Goal: Task Accomplishment & Management: Manage account settings

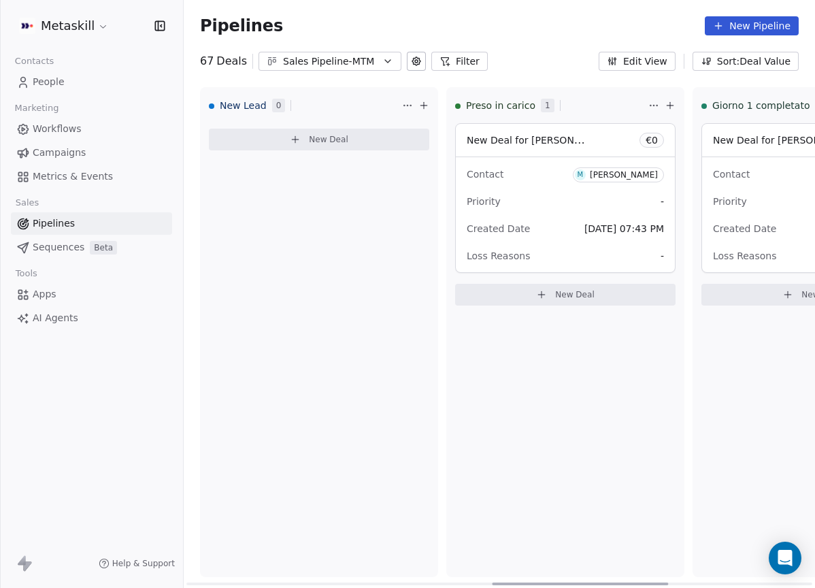
scroll to position [0, 1095]
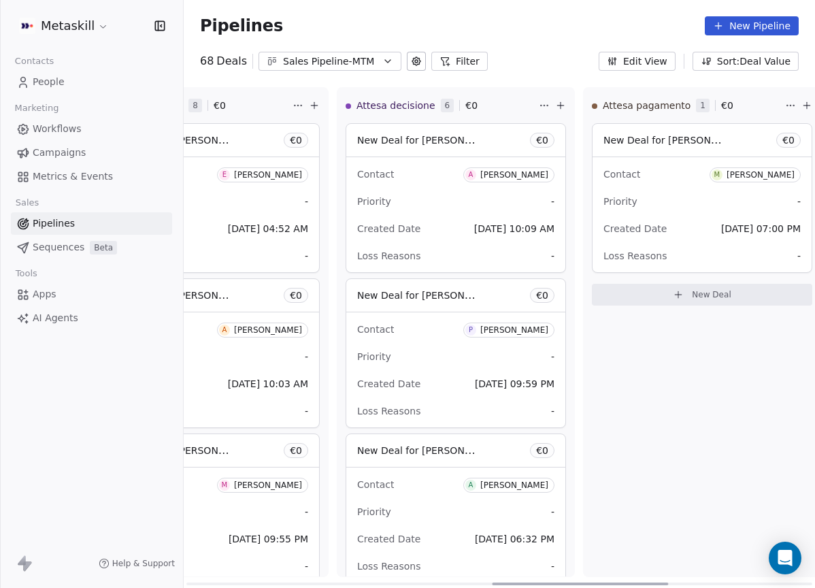
click at [637, 535] on div "Attesa pagamento 1 € 0 New Deal for [PERSON_NAME] € 0 Contact M [PERSON_NAME] P…" at bounding box center [702, 332] width 238 height 490
drag, startPoint x: 603, startPoint y: 570, endPoint x: 597, endPoint y: 575, distance: 7.8
click at [604, 570] on div "Attesa pagamento 1 € 0 New Deal for [PERSON_NAME] € 0 Contact M [PERSON_NAME] P…" at bounding box center [702, 332] width 238 height 490
click at [625, 522] on div "Attesa pagamento 1 € 0 New Deal for [PERSON_NAME] € 0 Contact M [PERSON_NAME] P…" at bounding box center [702, 332] width 238 height 490
click at [626, 523] on div "Attesa pagamento 1 € 0 New Deal for [PERSON_NAME] € 0 Contact M [PERSON_NAME] P…" at bounding box center [702, 332] width 238 height 490
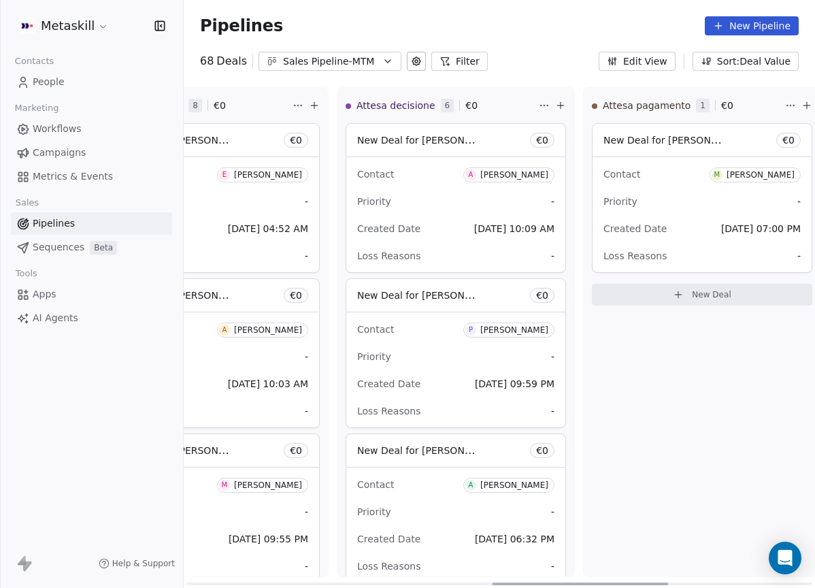
click at [634, 499] on div "Attesa pagamento 1 € 0 New Deal for [PERSON_NAME] € 0 Contact M [PERSON_NAME] P…" at bounding box center [702, 332] width 238 height 490
click at [638, 464] on div "Attesa pagamento 1 € 0 New Deal for [PERSON_NAME] € 0 Contact M [PERSON_NAME] P…" at bounding box center [702, 332] width 238 height 490
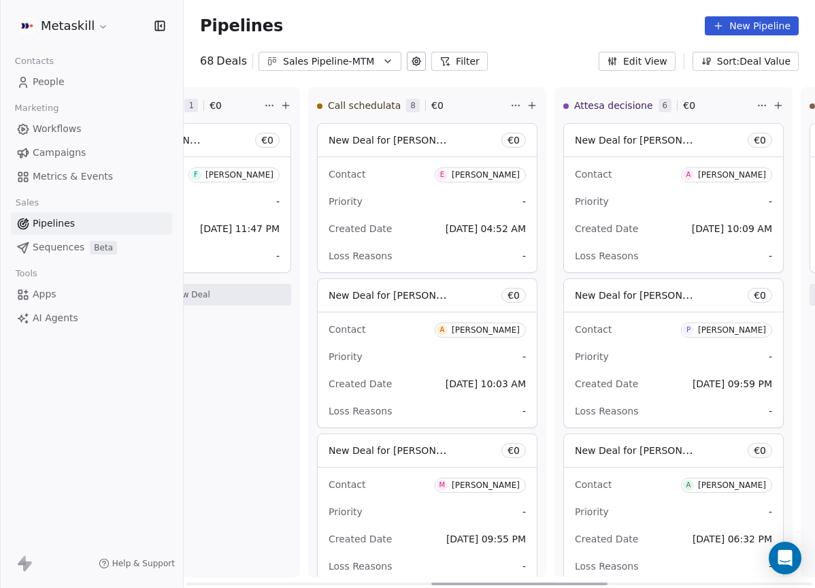
scroll to position [0, 723]
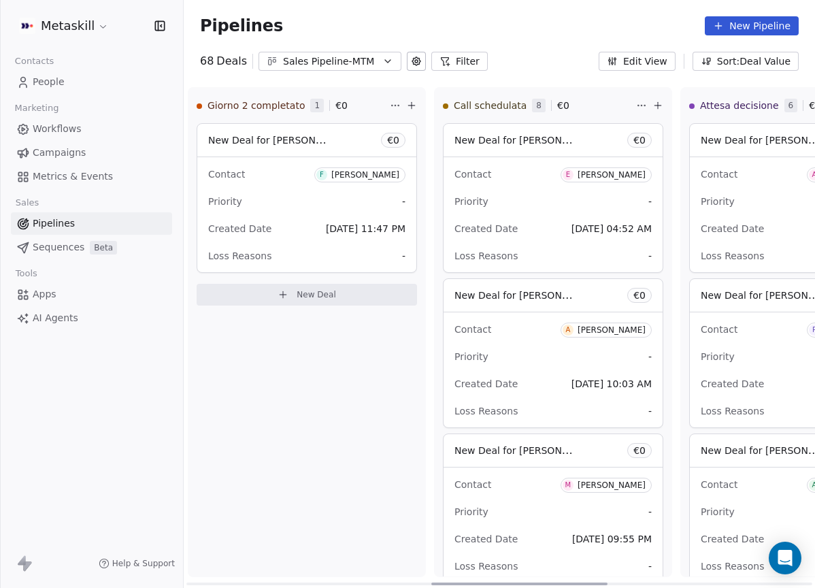
drag, startPoint x: 635, startPoint y: 580, endPoint x: 527, endPoint y: 556, distance: 110.9
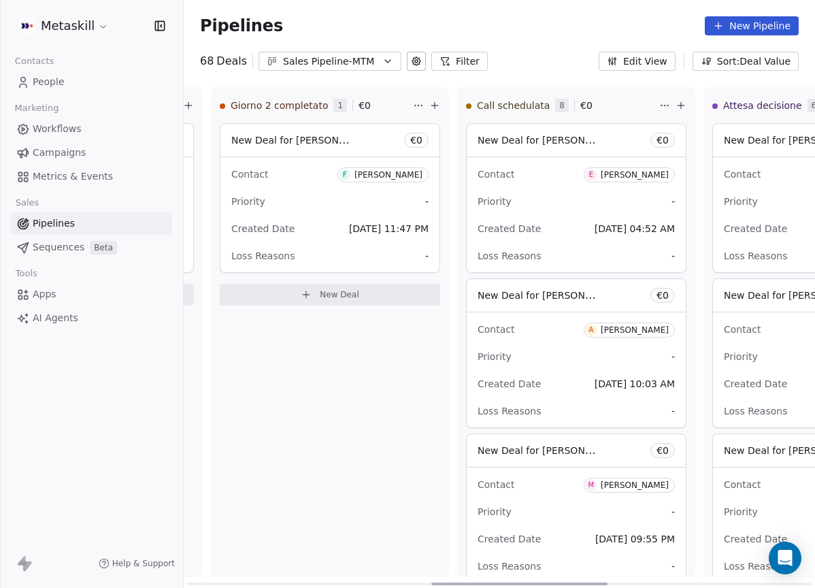
click at [530, 582] on div at bounding box center [519, 583] width 176 height 3
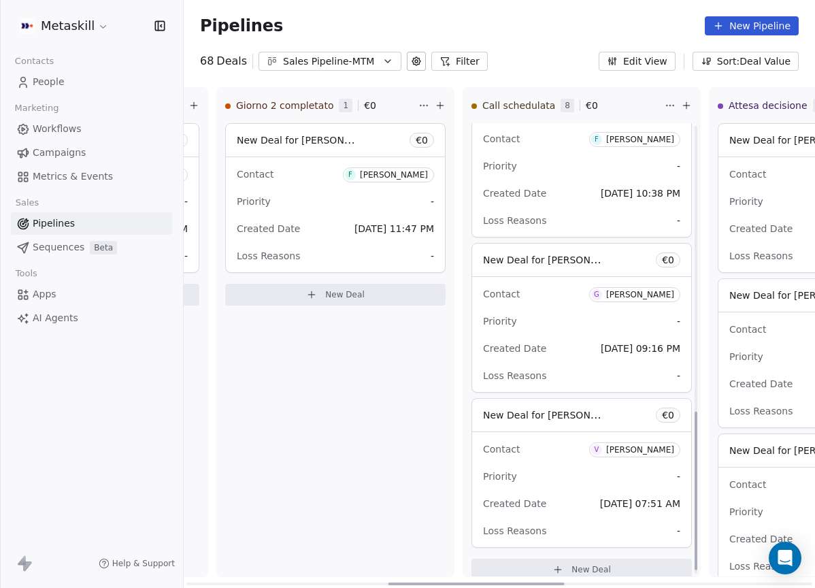
scroll to position [826, 0]
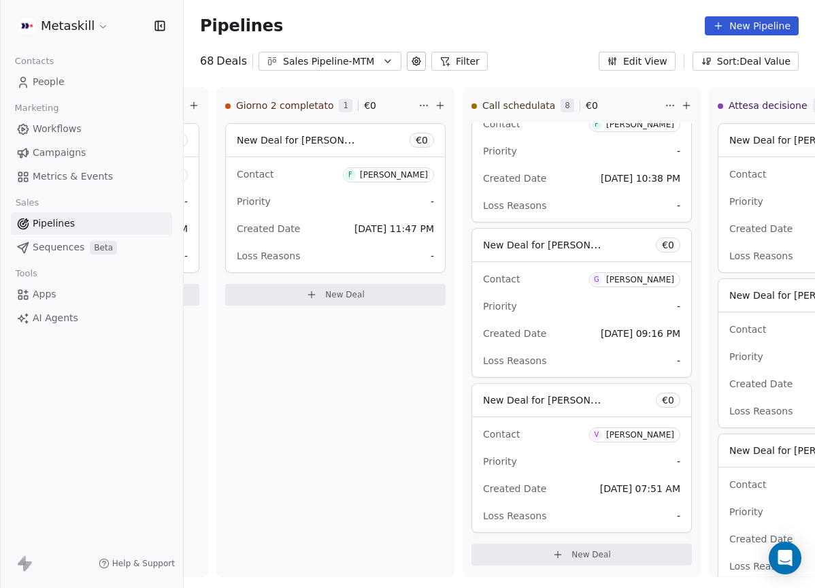
click at [351, 57] on div "Sales Pipeline-MTM" at bounding box center [330, 61] width 94 height 14
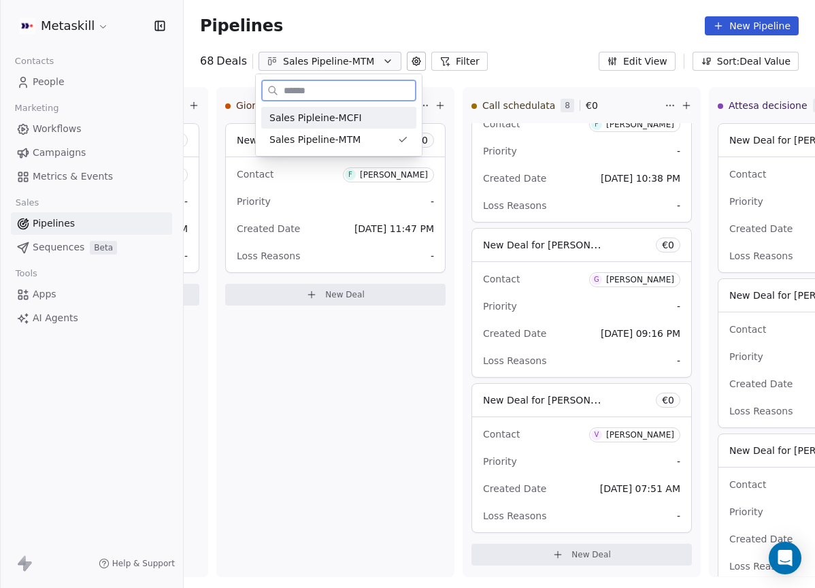
click at [369, 120] on div "Sales Pipleine-MCFI" at bounding box center [338, 118] width 139 height 14
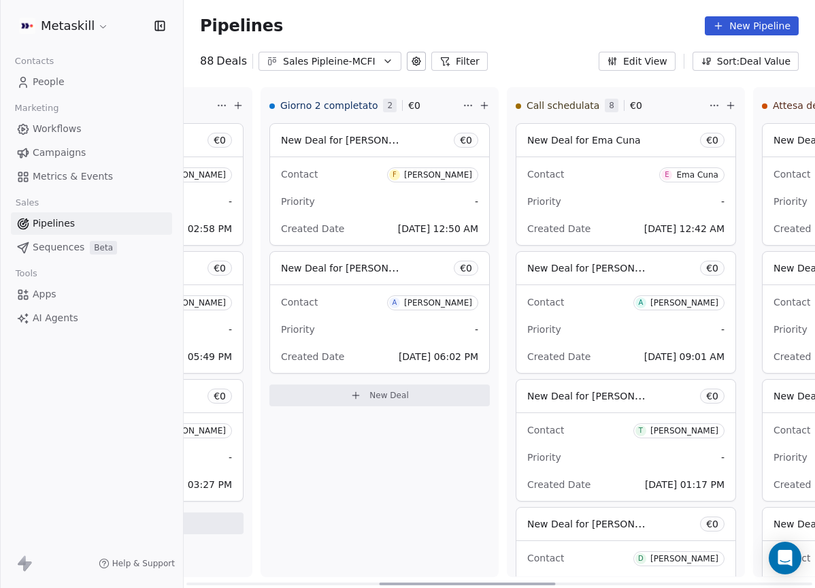
drag, startPoint x: 359, startPoint y: 581, endPoint x: 557, endPoint y: 563, distance: 198.8
click at [552, 582] on div at bounding box center [467, 583] width 176 height 3
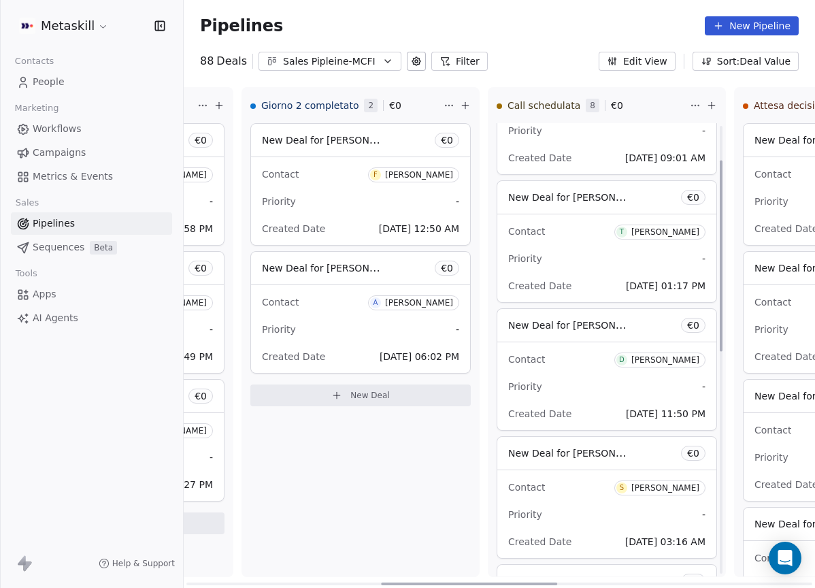
scroll to position [275, 0]
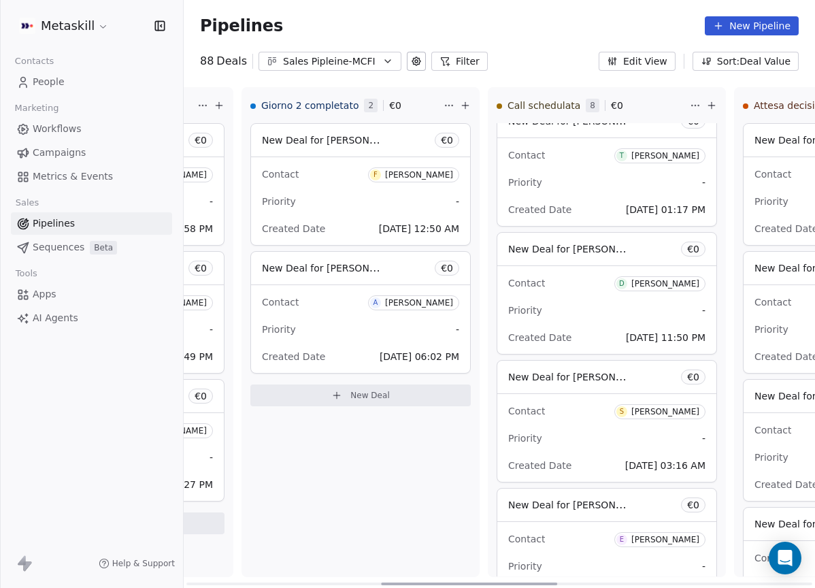
click at [676, 279] on div "[PERSON_NAME]" at bounding box center [665, 284] width 68 height 10
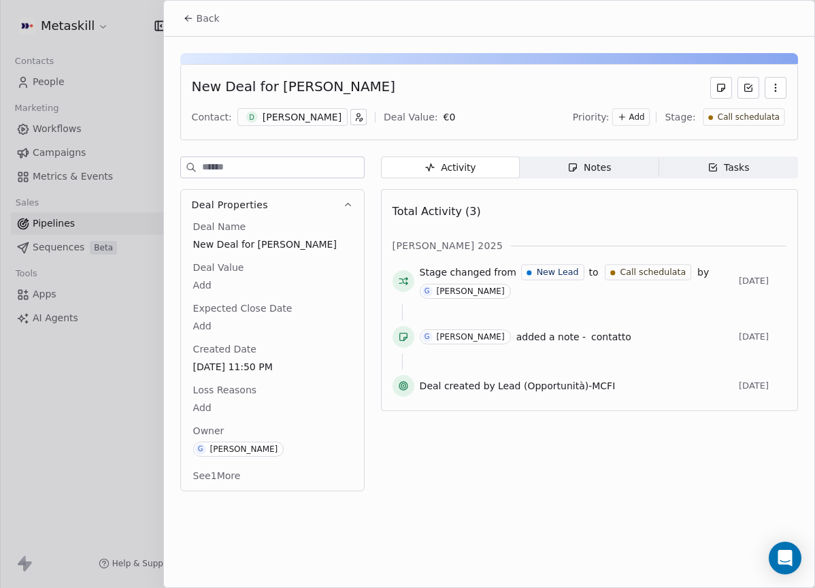
click at [318, 123] on div "[PERSON_NAME]" at bounding box center [302, 117] width 79 height 14
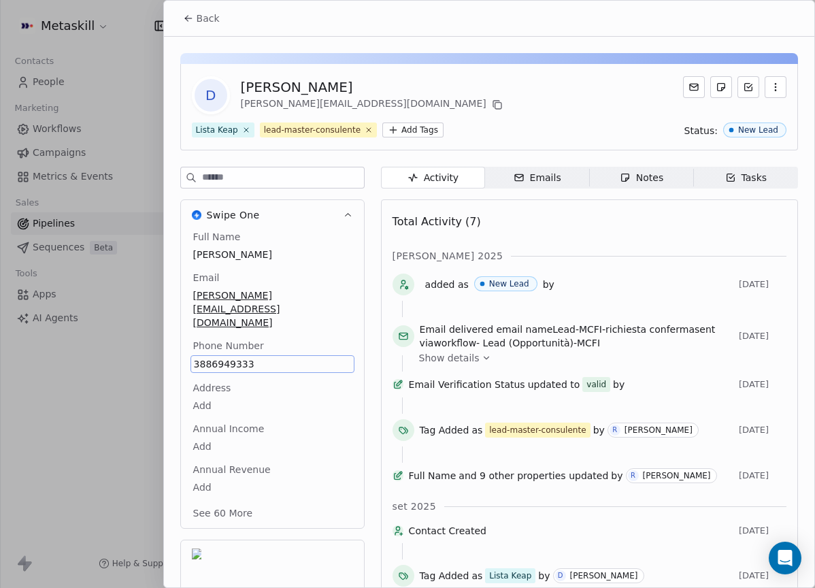
click at [227, 24] on div "Back" at bounding box center [489, 18] width 650 height 35
click at [221, 31] on div "Back" at bounding box center [489, 18] width 650 height 35
click at [222, 22] on button "Back" at bounding box center [201, 18] width 53 height 24
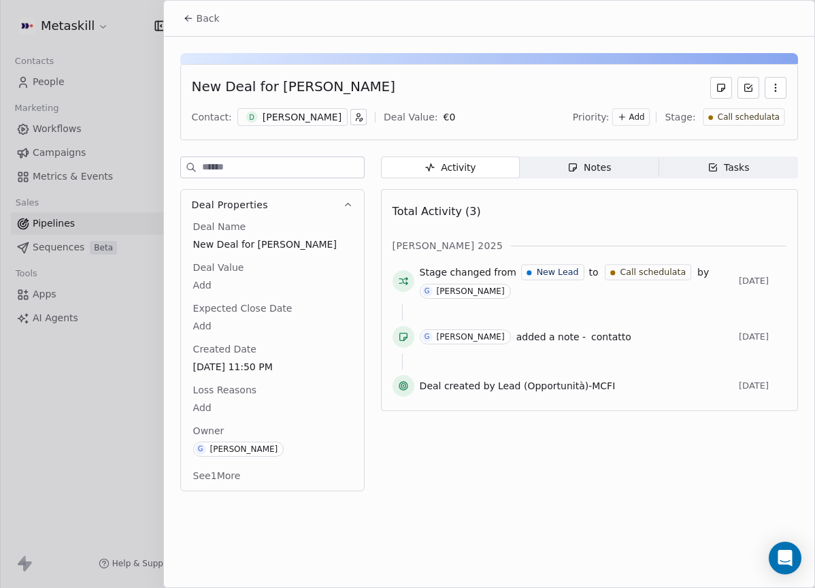
click at [621, 185] on div "Activity Activity Notes Notes Tasks Tasks Total Activity (3) [PERSON_NAME] 2025…" at bounding box center [589, 327] width 417 height 343
click at [621, 174] on span "Notes Notes" at bounding box center [589, 167] width 139 height 22
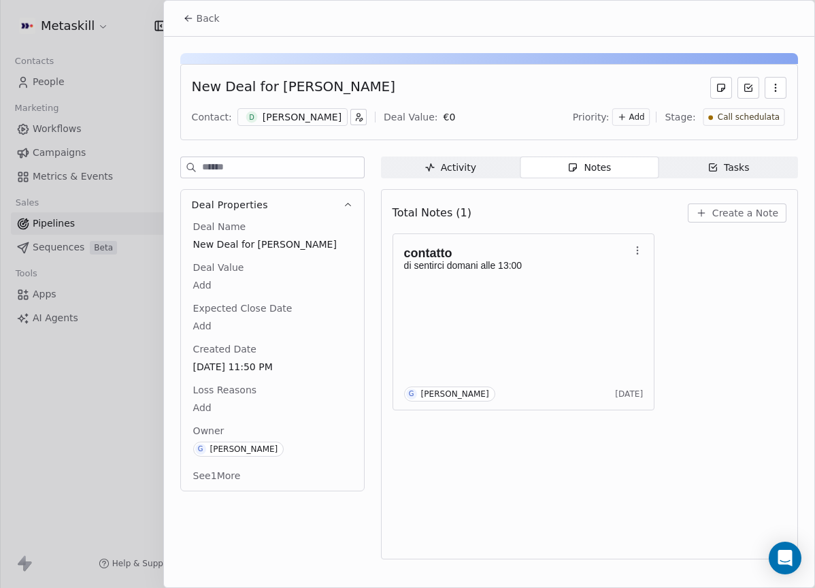
click at [310, 135] on div "New Deal for [PERSON_NAME] Contact: D [PERSON_NAME] Deal Value: € 0 Priority: A…" at bounding box center [489, 102] width 618 height 76
click at [309, 134] on div "New Deal for [PERSON_NAME] Contact: D [PERSON_NAME] Deal Value: € 0 Priority: A…" at bounding box center [489, 102] width 618 height 76
click at [312, 120] on div "[PERSON_NAME]" at bounding box center [302, 117] width 79 height 14
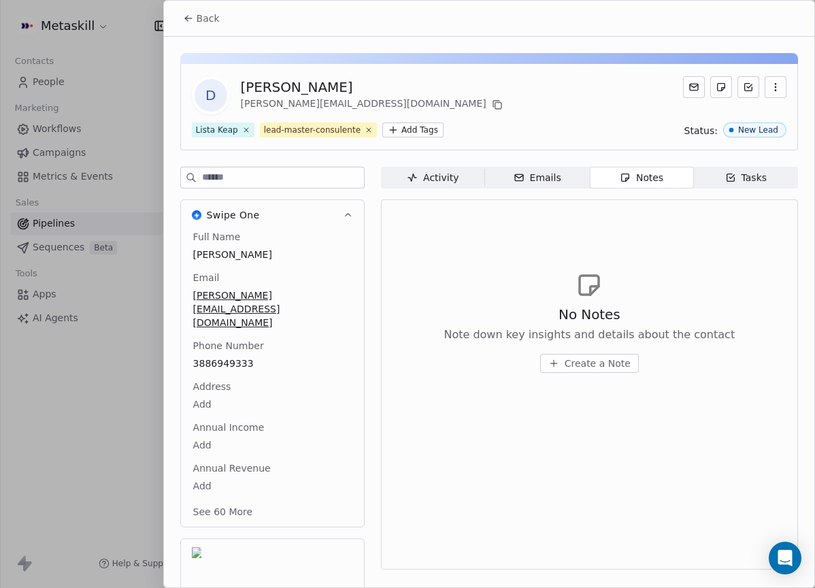
click at [209, 17] on span "Back" at bounding box center [208, 19] width 23 height 14
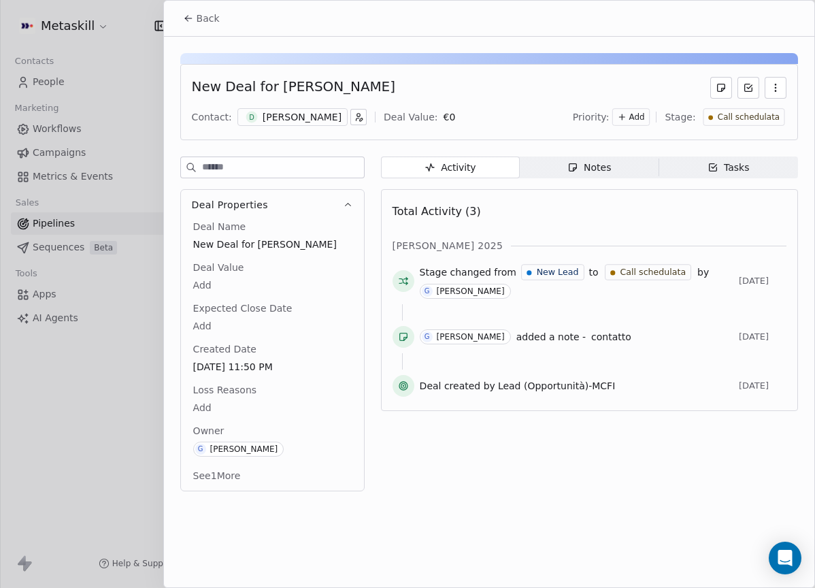
click at [318, 115] on div "[PERSON_NAME]" at bounding box center [302, 117] width 79 height 14
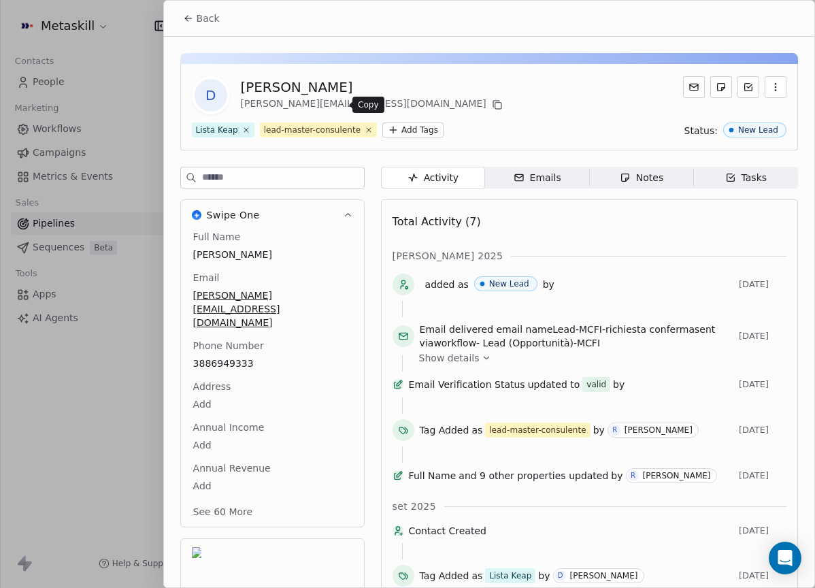
click at [489, 110] on button at bounding box center [497, 105] width 16 height 16
click at [492, 104] on icon at bounding box center [497, 104] width 11 height 11
click at [193, 18] on icon at bounding box center [188, 18] width 11 height 11
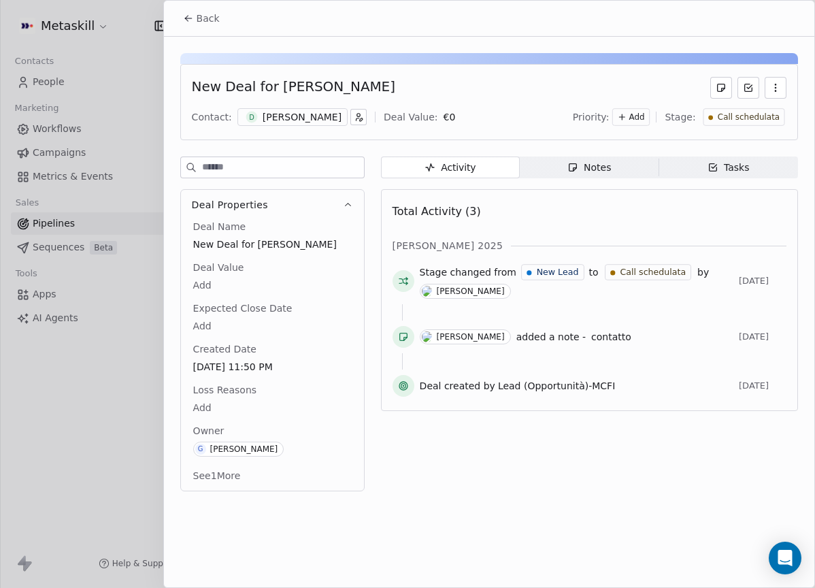
click at [599, 171] on div "Notes" at bounding box center [589, 168] width 44 height 14
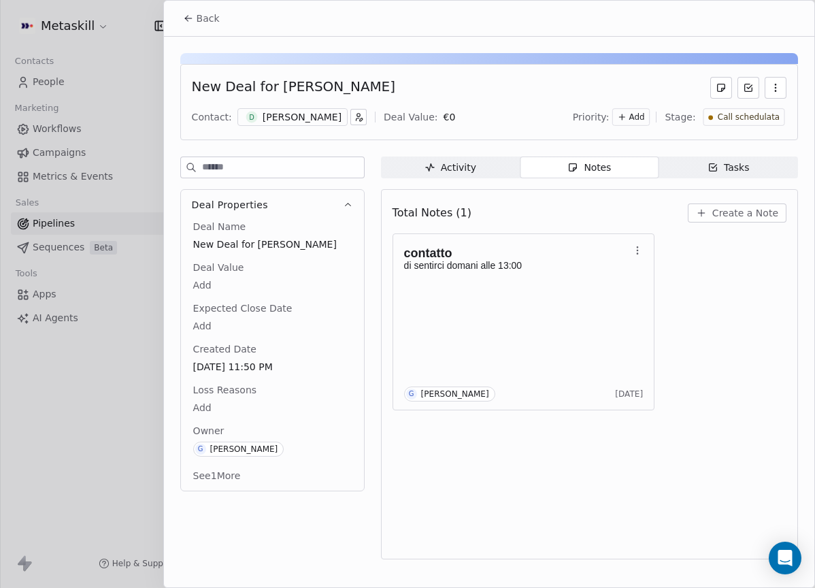
click at [742, 220] on button "Create a Note" at bounding box center [737, 212] width 99 height 19
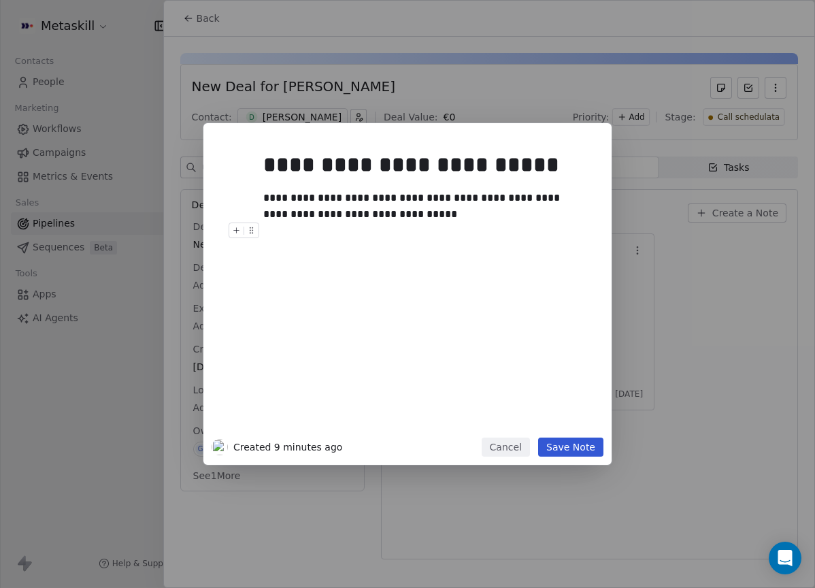
click at [570, 442] on button "Save Note" at bounding box center [570, 446] width 65 height 19
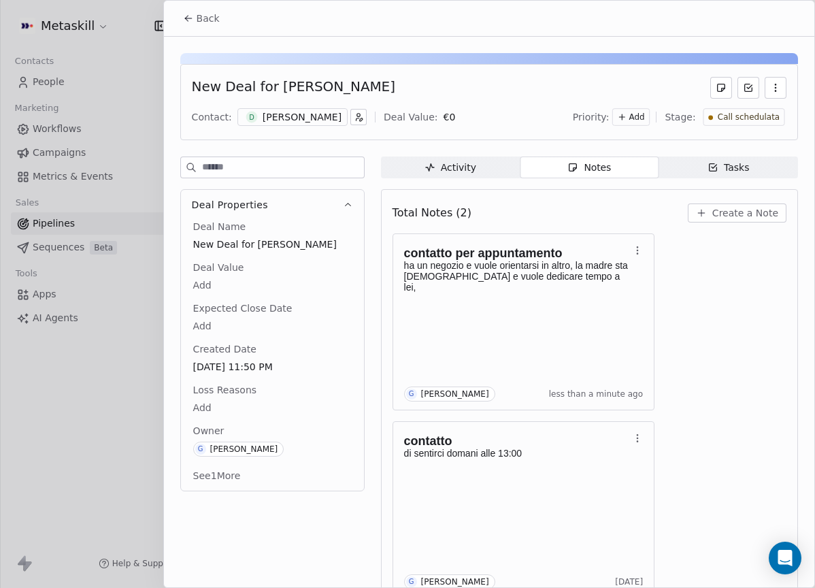
click at [329, 117] on div "[PERSON_NAME]" at bounding box center [302, 117] width 79 height 14
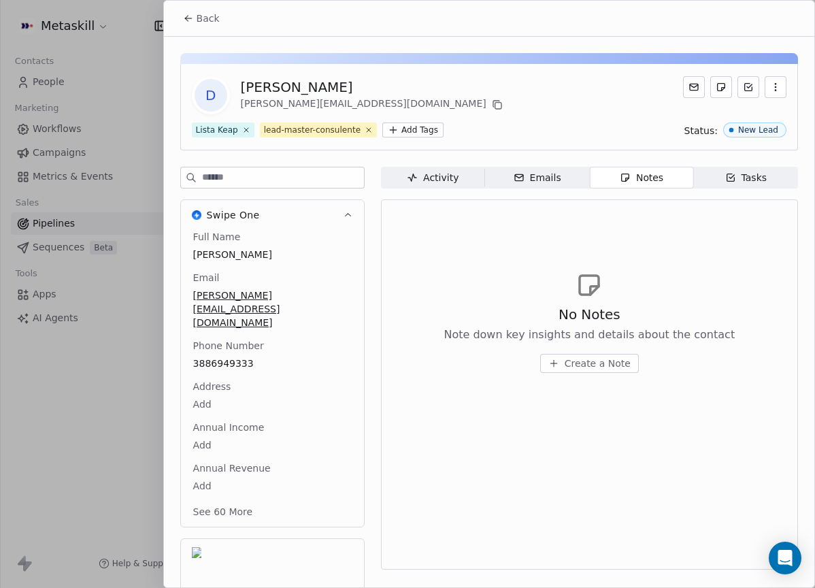
click at [227, 14] on div "Back" at bounding box center [489, 18] width 650 height 35
click at [218, 17] on span "Back" at bounding box center [208, 19] width 23 height 14
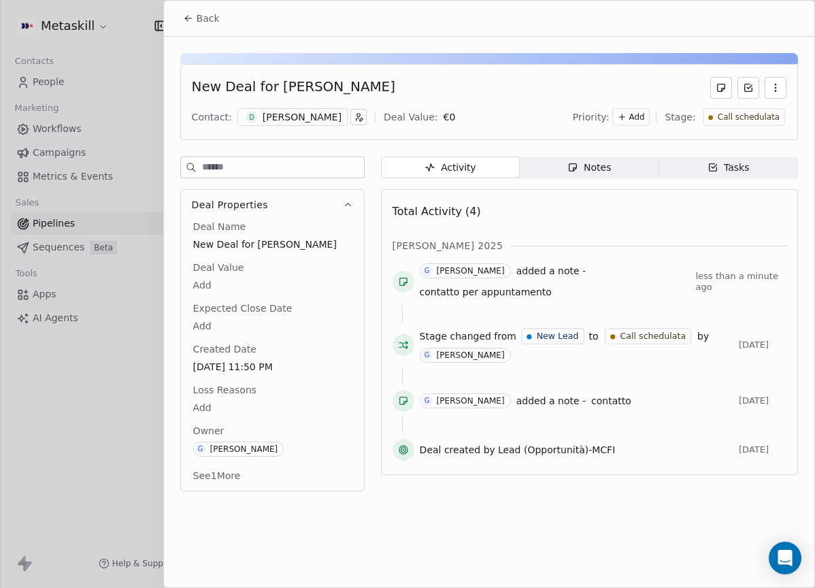
click at [601, 181] on div "Activity Activity Notes Notes Tasks Tasks Total Activity (4) [PERSON_NAME] 2025…" at bounding box center [589, 327] width 417 height 343
click at [599, 175] on span "Notes Notes" at bounding box center [589, 167] width 139 height 22
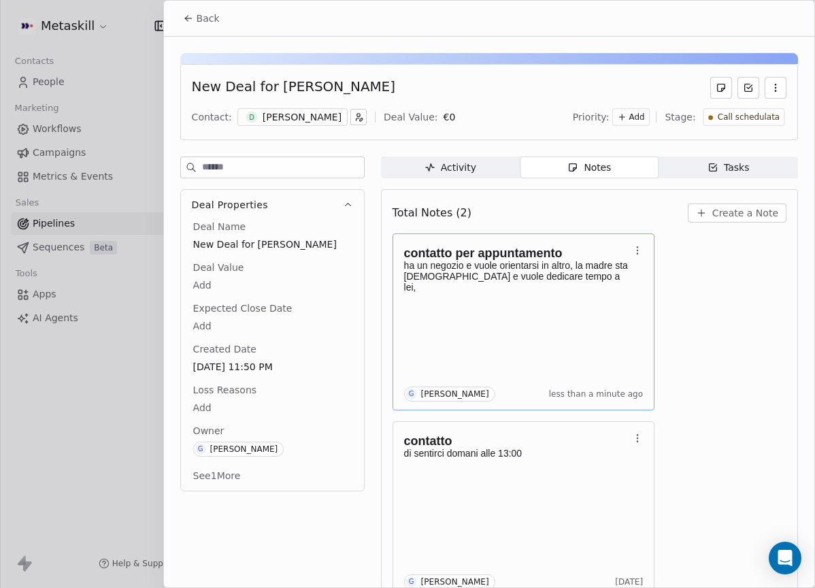
click at [611, 293] on p at bounding box center [517, 298] width 226 height 11
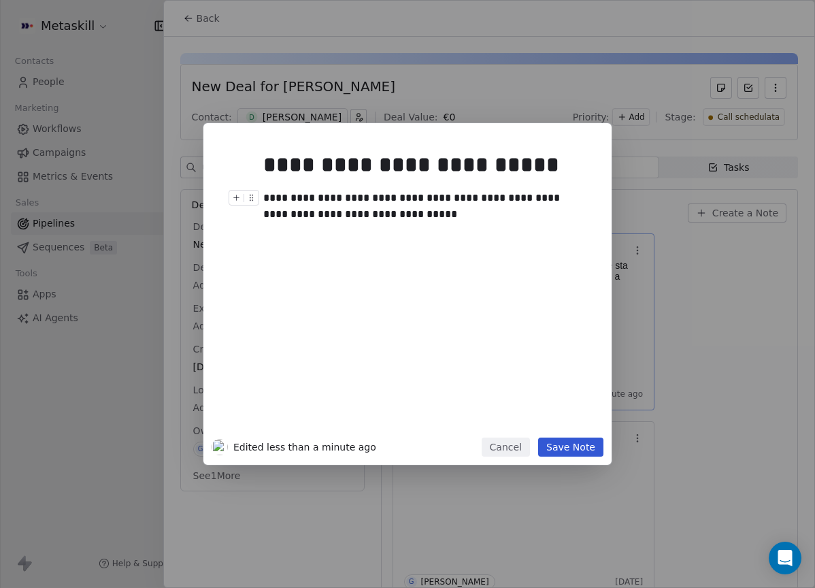
click at [413, 212] on div "**********" at bounding box center [422, 206] width 319 height 33
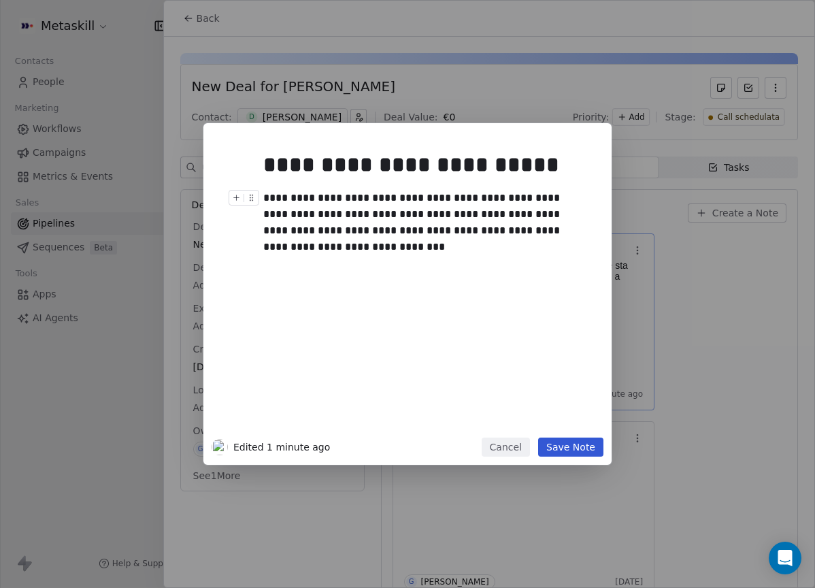
click at [445, 227] on div "**********" at bounding box center [422, 222] width 319 height 65
click at [584, 448] on button "Save Note" at bounding box center [570, 446] width 65 height 19
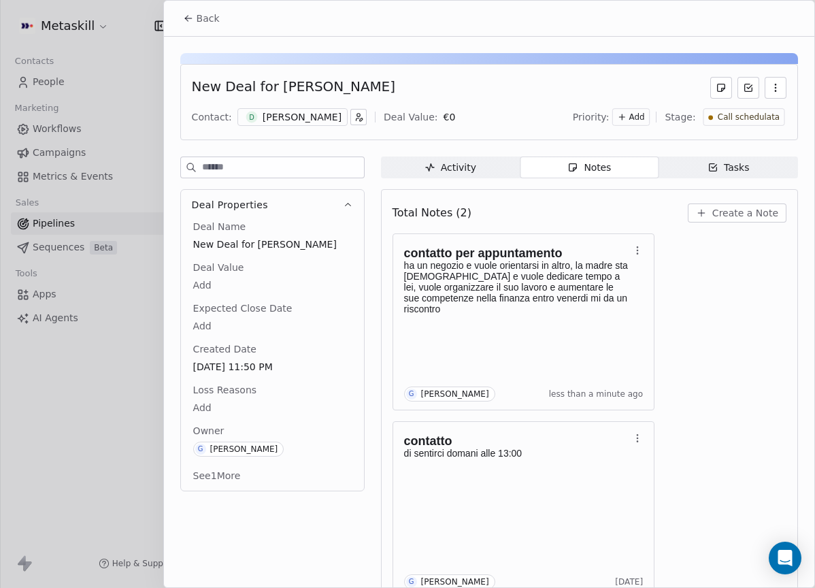
click at [741, 127] on div "Priority: Add Stage: Call schedulata" at bounding box center [680, 117] width 214 height 20
click at [728, 130] on div "New Deal for [PERSON_NAME] Contact: D [PERSON_NAME] Deal Value: € 0 Priority: A…" at bounding box center [489, 102] width 618 height 76
click at [731, 120] on span "Call schedulata" at bounding box center [748, 118] width 62 height 12
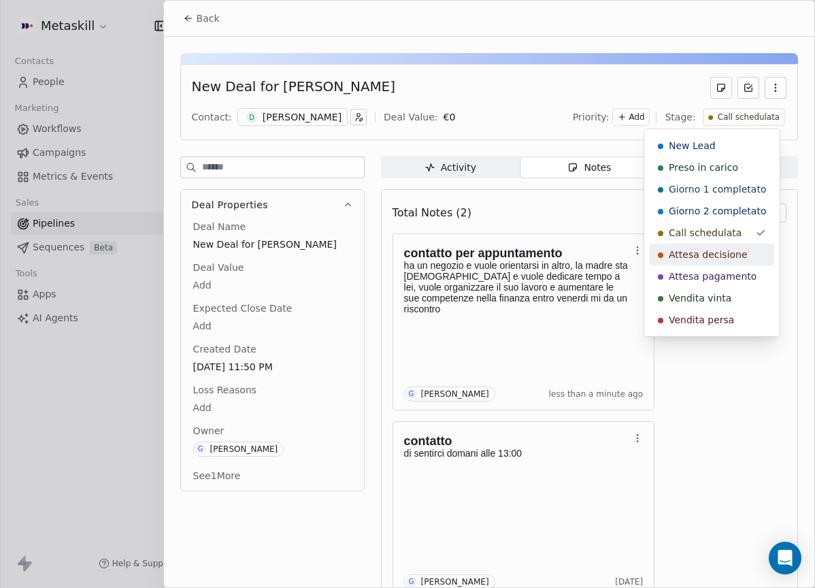
click at [731, 258] on span "Attesa decisione" at bounding box center [708, 255] width 79 height 14
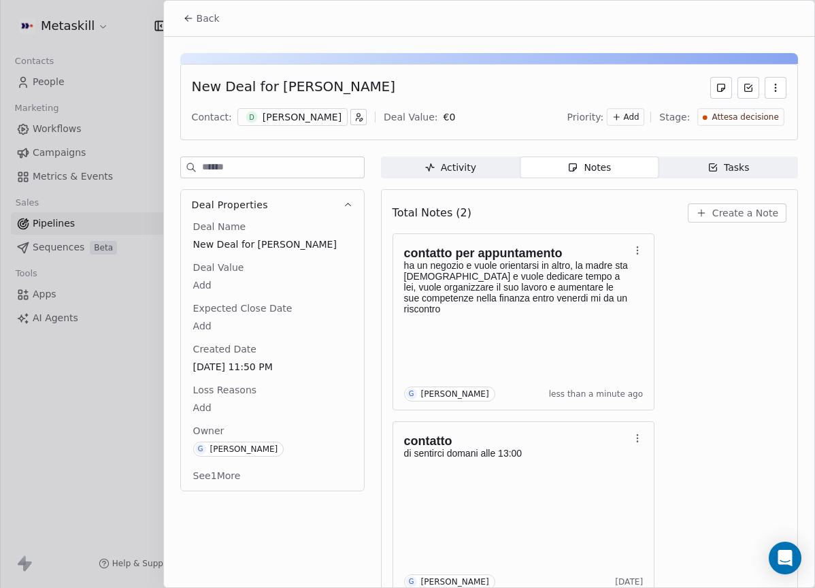
drag, startPoint x: 195, startPoint y: 25, endPoint x: 275, endPoint y: 43, distance: 81.5
click at [195, 25] on button "Back" at bounding box center [201, 18] width 53 height 24
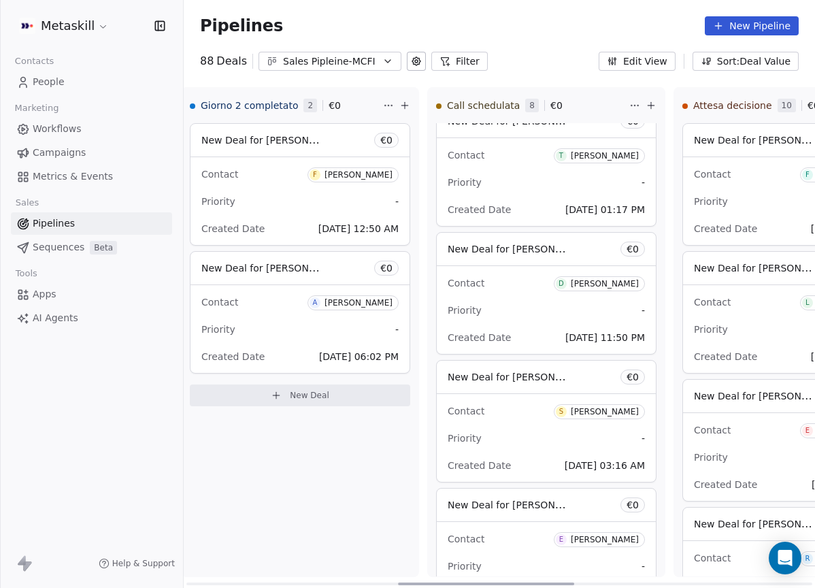
drag, startPoint x: 511, startPoint y: 581, endPoint x: 512, endPoint y: 506, distance: 74.8
click at [525, 585] on div at bounding box center [486, 583] width 176 height 3
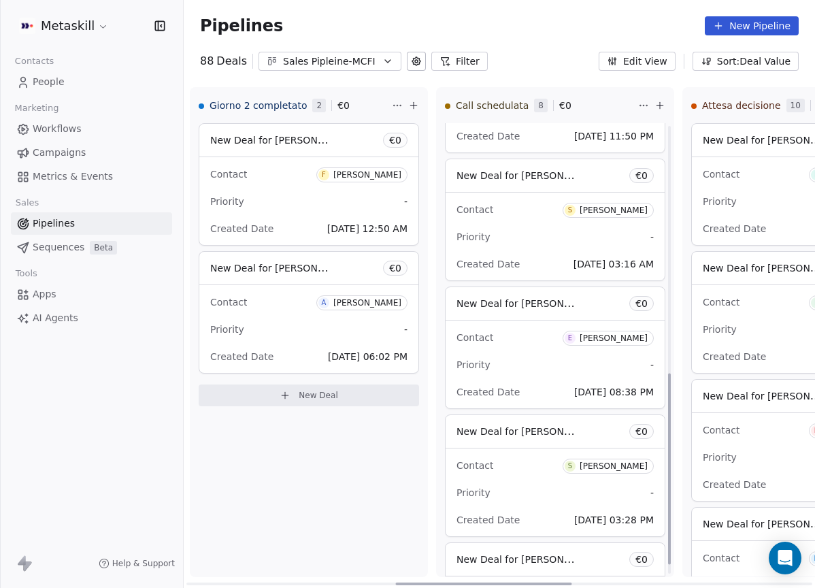
scroll to position [608, 0]
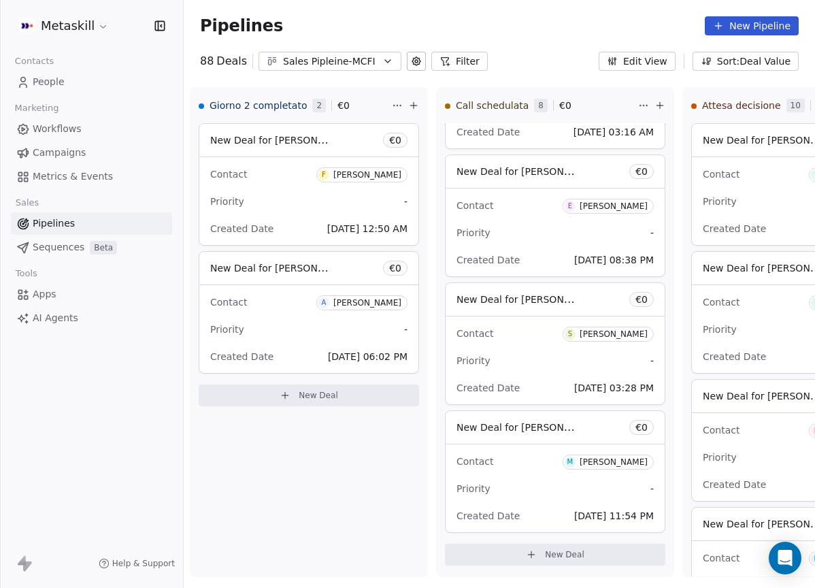
click at [342, 72] on div "Pipelines New Pipeline 88 Deals Sales Pipleine-MCFI Filter Edit View Sort: Deal…" at bounding box center [499, 294] width 631 height 588
click at [350, 63] on div "Sales Pipleine-MCFI" at bounding box center [330, 61] width 94 height 14
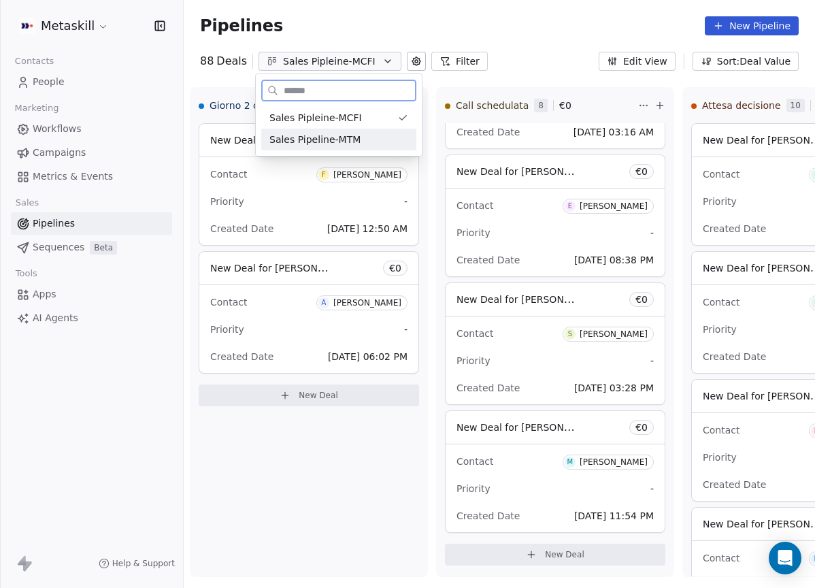
click at [376, 133] on div "Sales Pipeline-MTM" at bounding box center [338, 140] width 139 height 14
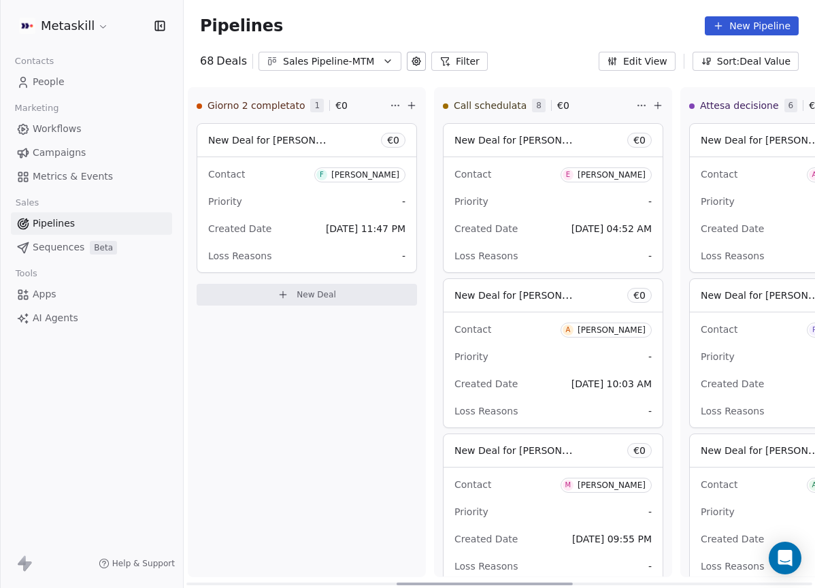
drag, startPoint x: 351, startPoint y: 581, endPoint x: 561, endPoint y: 572, distance: 210.4
click at [561, 582] on div at bounding box center [485, 583] width 176 height 3
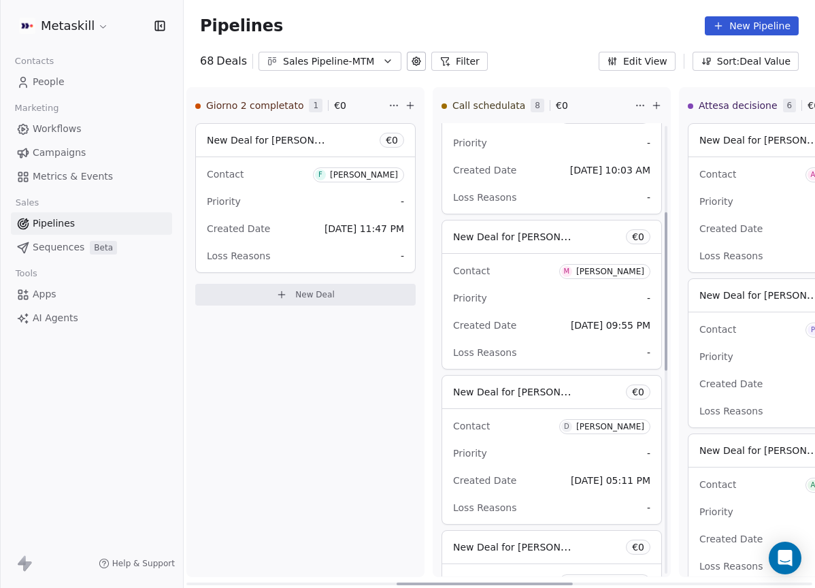
scroll to position [248, 0]
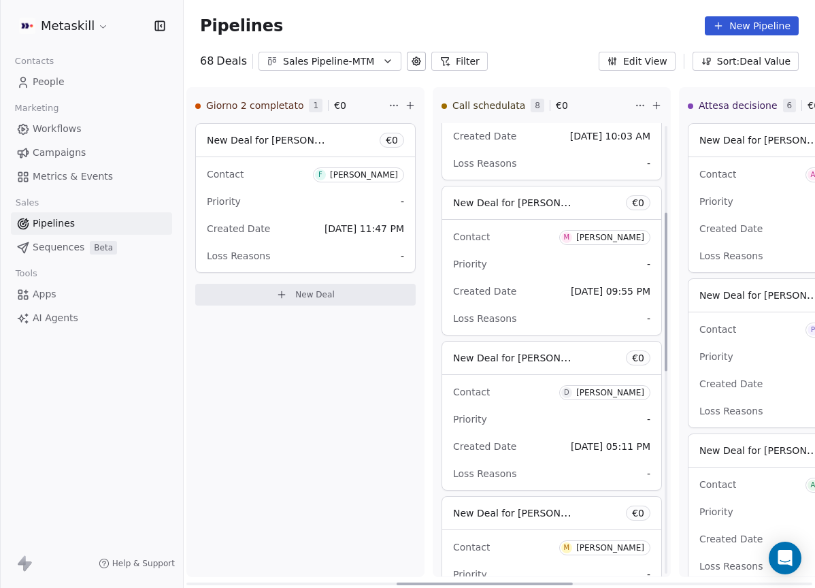
click at [608, 233] on div "[PERSON_NAME]" at bounding box center [610, 238] width 68 height 10
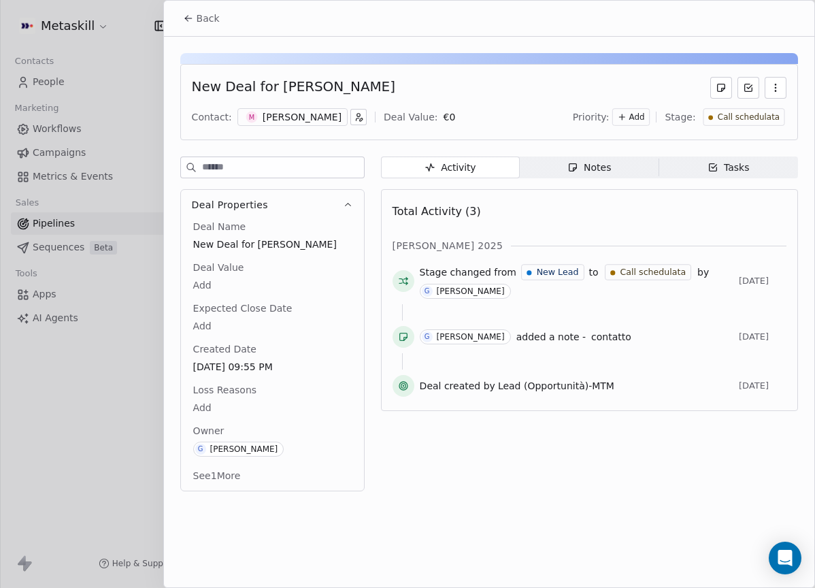
click at [311, 117] on div "[PERSON_NAME]" at bounding box center [302, 117] width 79 height 14
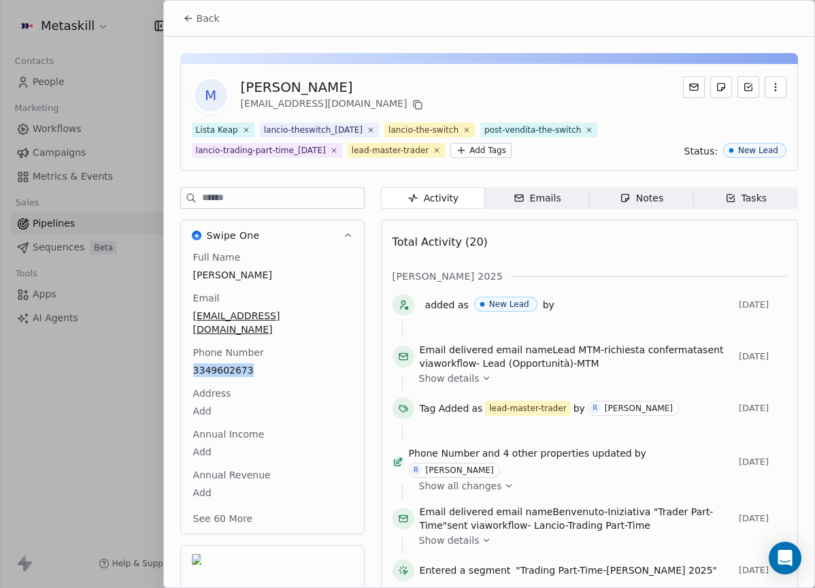
click at [198, 21] on span "Back" at bounding box center [208, 19] width 23 height 14
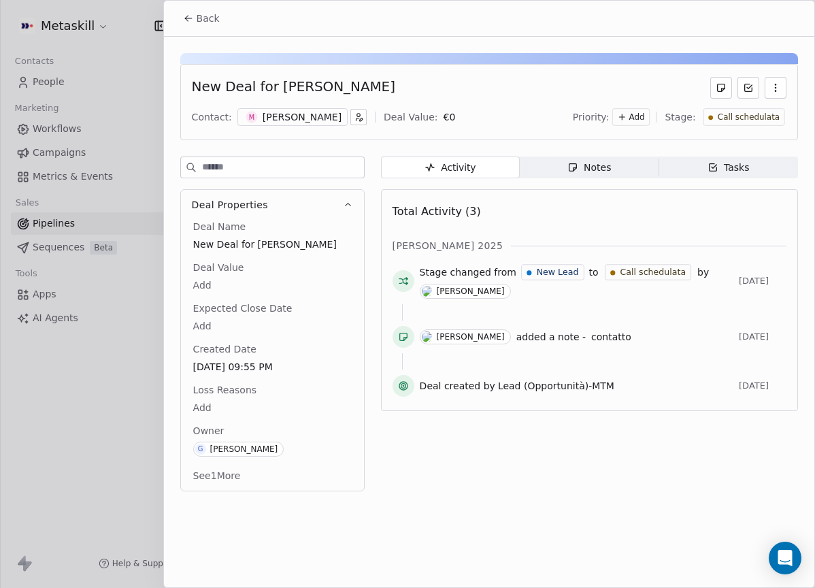
click at [601, 180] on div "Activity Activity Notes Notes Tasks Tasks Total Activity (3) [PERSON_NAME] 2025…" at bounding box center [589, 327] width 417 height 343
click at [607, 172] on div "Notes" at bounding box center [589, 168] width 44 height 14
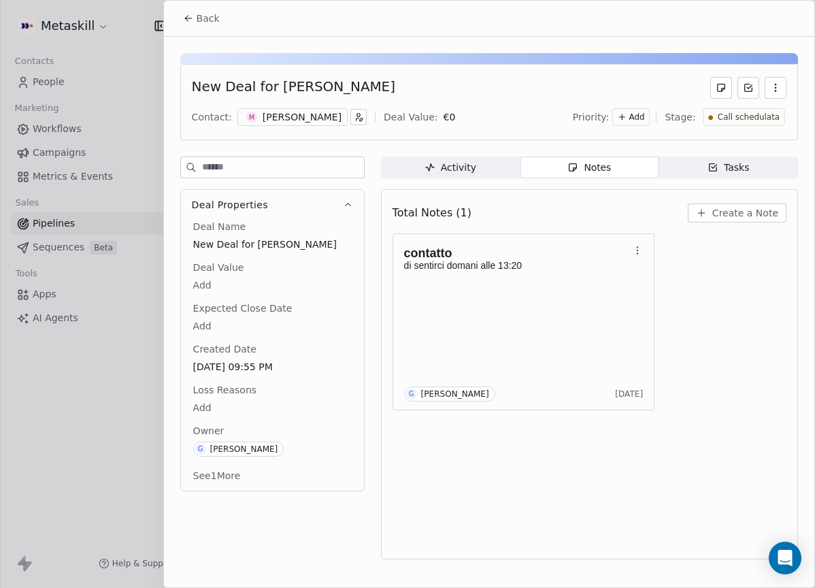
click at [469, 155] on div "New Deal for [PERSON_NAME] Contact: M [PERSON_NAME] Deal Value: € 0 Priority: A…" at bounding box center [489, 302] width 650 height 531
click at [317, 112] on div "[PERSON_NAME]" at bounding box center [302, 117] width 79 height 14
click at [310, 111] on div "[PERSON_NAME]" at bounding box center [302, 117] width 79 height 14
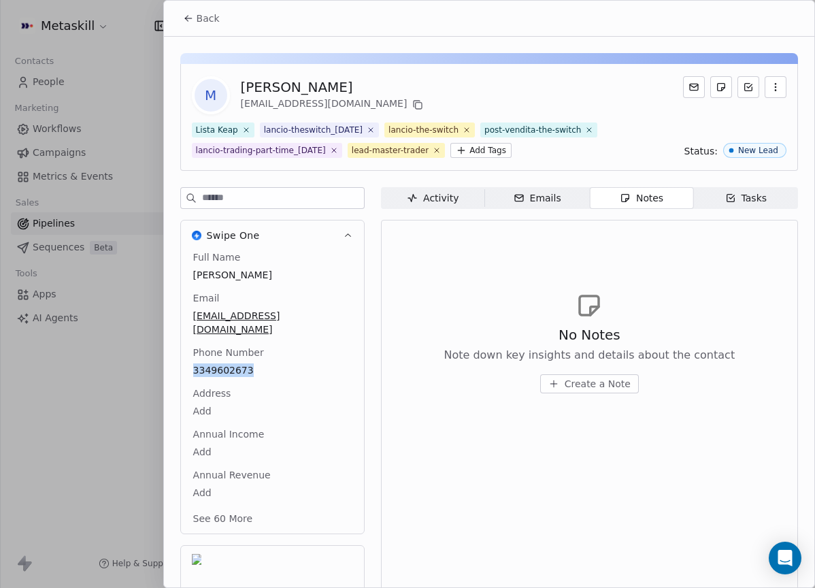
click at [209, 17] on span "Back" at bounding box center [208, 19] width 23 height 14
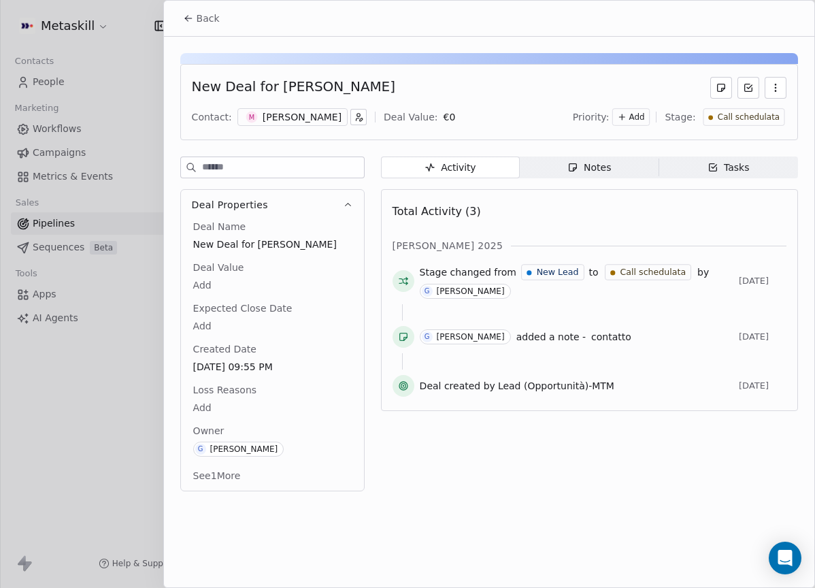
drag, startPoint x: 569, startPoint y: 153, endPoint x: 575, endPoint y: 158, distance: 7.8
click at [569, 154] on div "New Deal for [PERSON_NAME] Contact: M [PERSON_NAME] Deal Value: € 0 Priority: A…" at bounding box center [489, 268] width 650 height 463
click at [578, 163] on icon "button" at bounding box center [572, 167] width 11 height 11
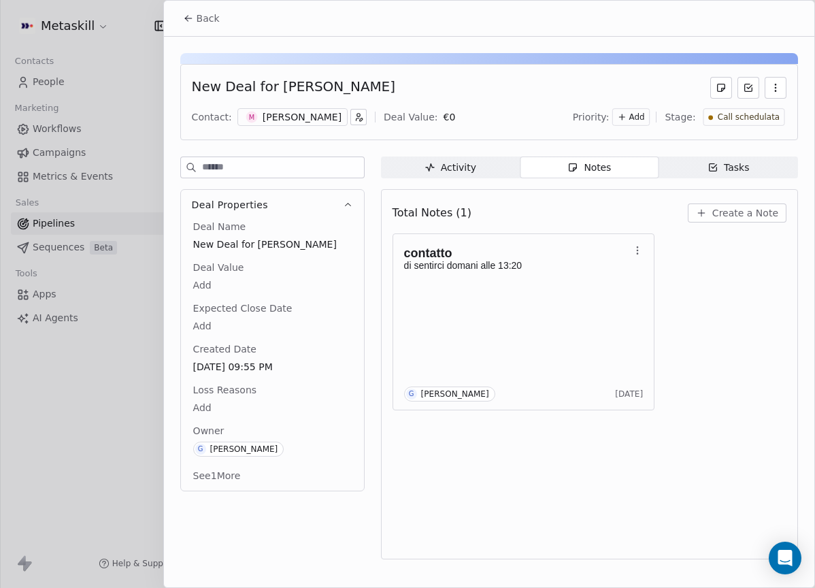
click at [742, 218] on span "Create a Note" at bounding box center [745, 213] width 66 height 14
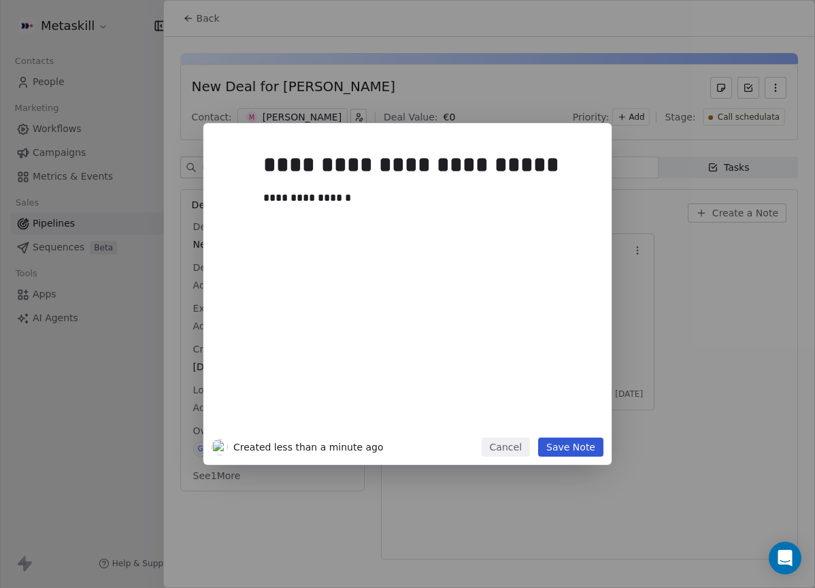
click at [576, 435] on div "**********" at bounding box center [423, 284] width 337 height 306
click at [577, 438] on button "Save Note" at bounding box center [570, 446] width 65 height 19
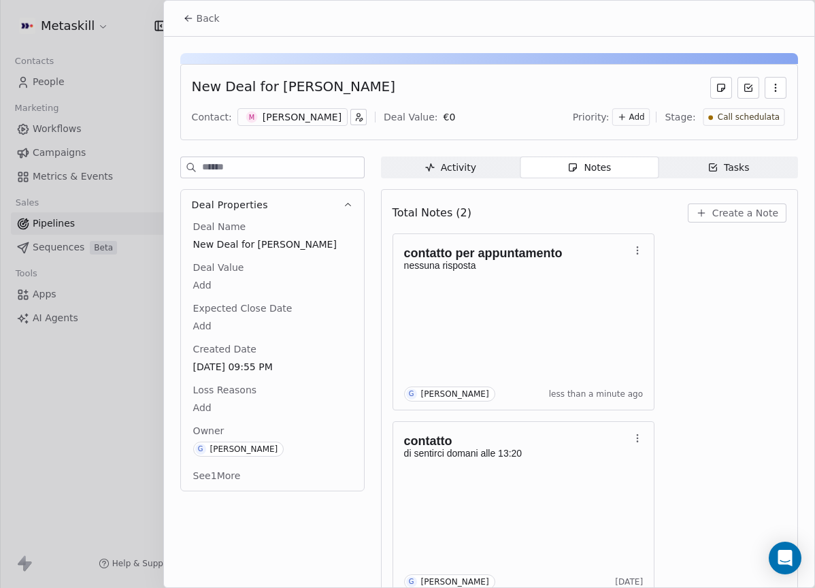
click at [734, 126] on div "Priority: Add Stage: Call schedulata" at bounding box center [680, 117] width 214 height 20
click at [733, 125] on div "Call schedulata" at bounding box center [744, 117] width 82 height 18
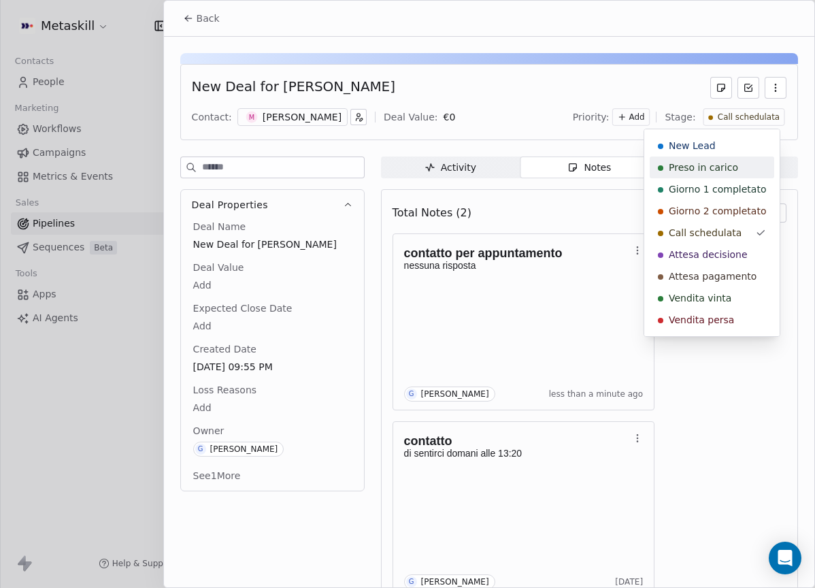
click at [731, 173] on span "Preso in carico" at bounding box center [703, 168] width 69 height 14
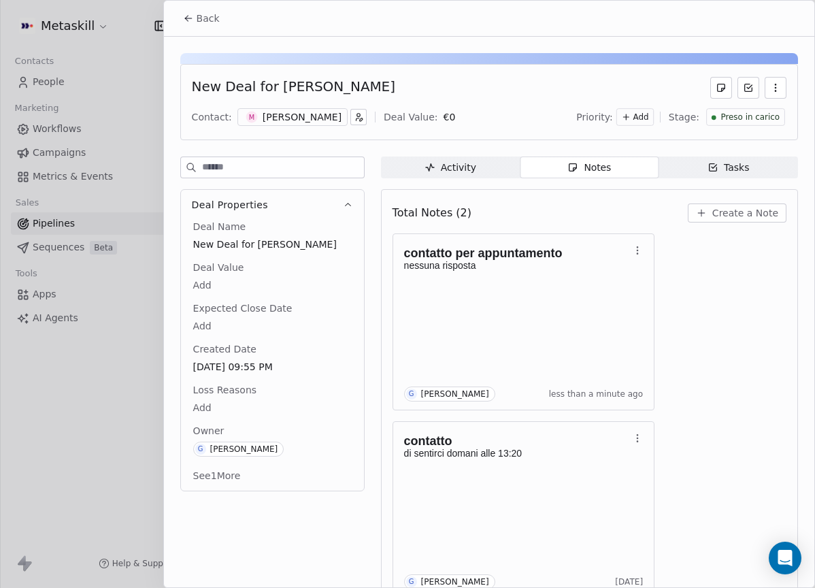
click at [214, 24] on span "Back" at bounding box center [208, 19] width 23 height 14
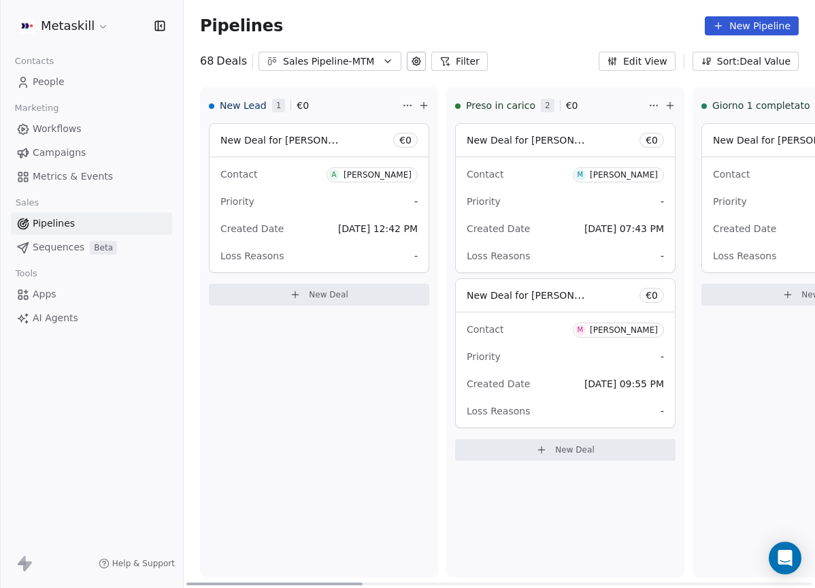
drag, startPoint x: 410, startPoint y: 580, endPoint x: 63, endPoint y: 504, distance: 355.3
click at [186, 582] on div at bounding box center [274, 583] width 176 height 3
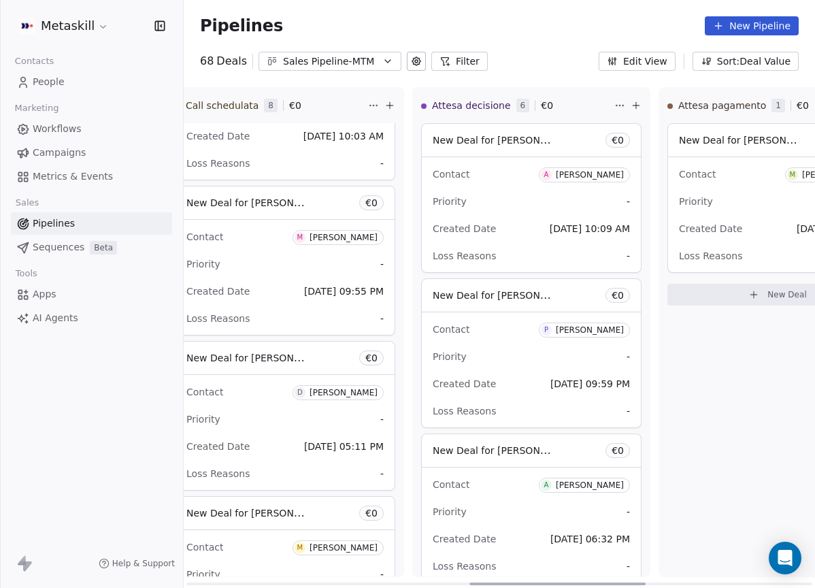
scroll to position [0, 1014]
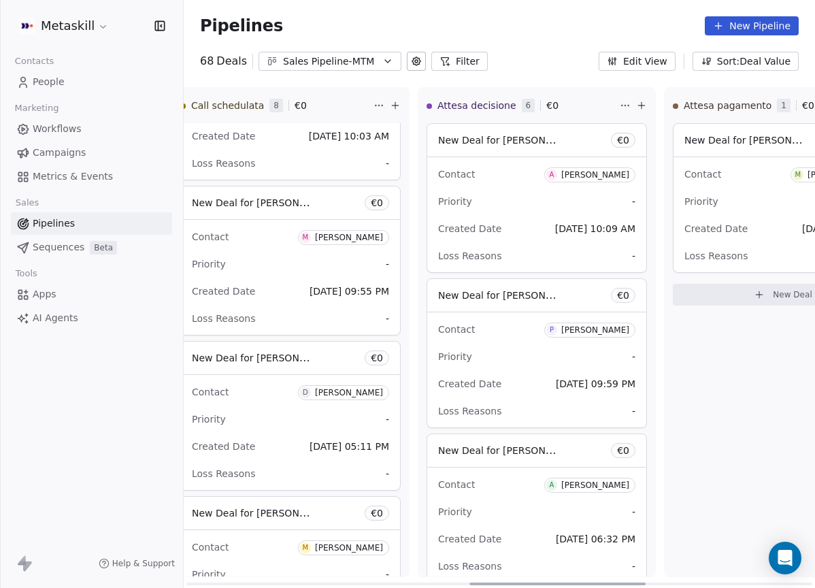
drag, startPoint x: 467, startPoint y: 571, endPoint x: 636, endPoint y: 561, distance: 169.7
click at [636, 582] on div at bounding box center [557, 583] width 176 height 3
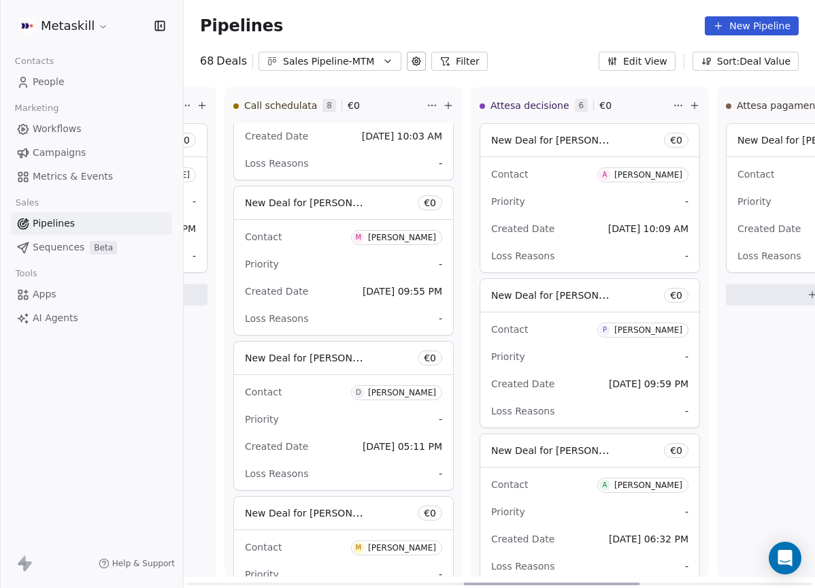
drag, startPoint x: 554, startPoint y: 583, endPoint x: 525, endPoint y: 570, distance: 31.4
click at [543, 582] on div at bounding box center [551, 583] width 176 height 3
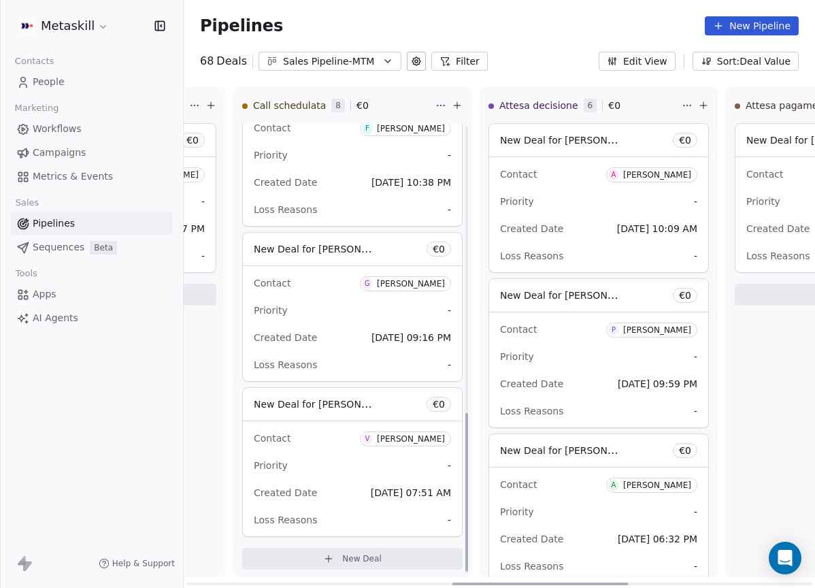
scroll to position [826, 0]
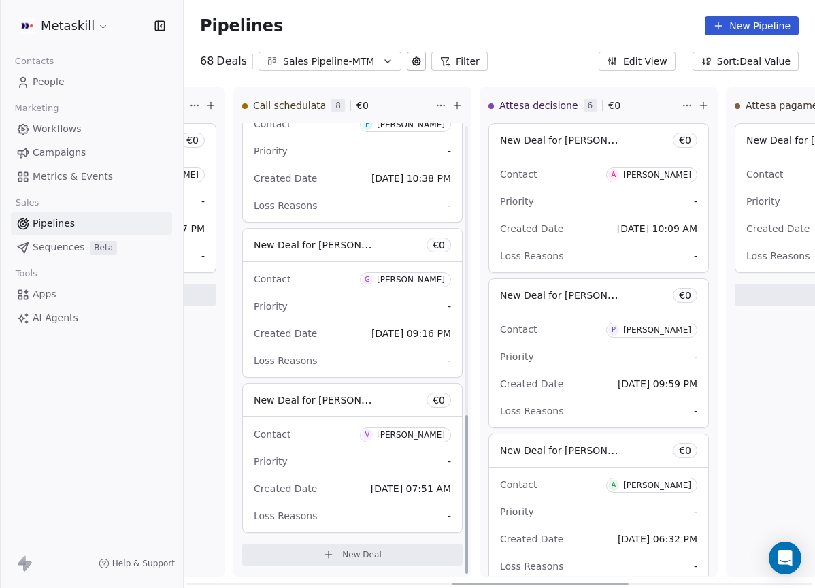
click at [415, 283] on div "[PERSON_NAME]" at bounding box center [411, 280] width 68 height 10
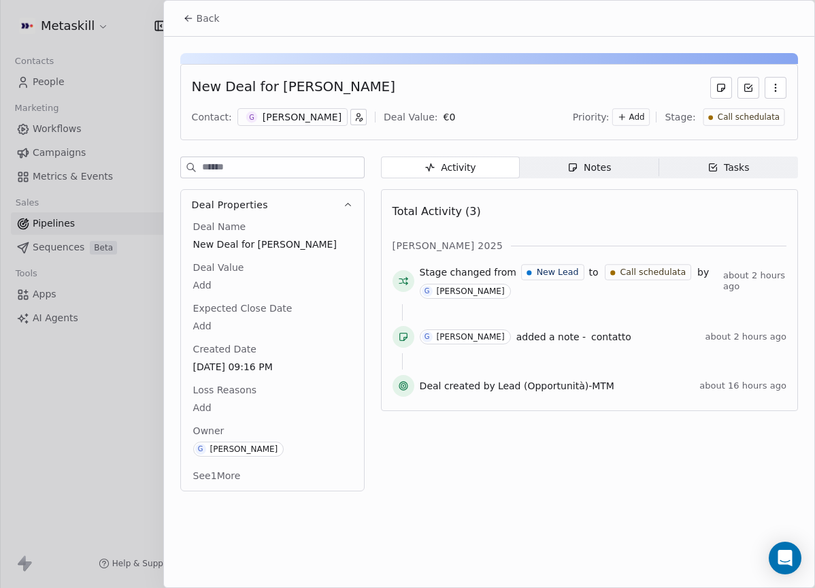
click at [327, 120] on div "[PERSON_NAME]" at bounding box center [302, 117] width 79 height 14
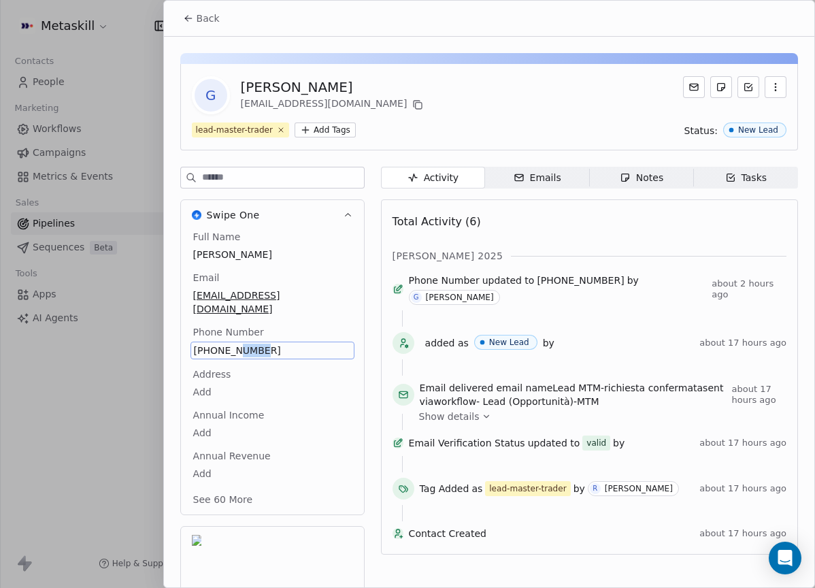
click at [227, 344] on span "[PHONE_NUMBER]" at bounding box center [272, 351] width 157 height 14
click at [228, 337] on input "**********" at bounding box center [266, 344] width 147 height 27
click at [228, 343] on input "**********" at bounding box center [266, 344] width 147 height 27
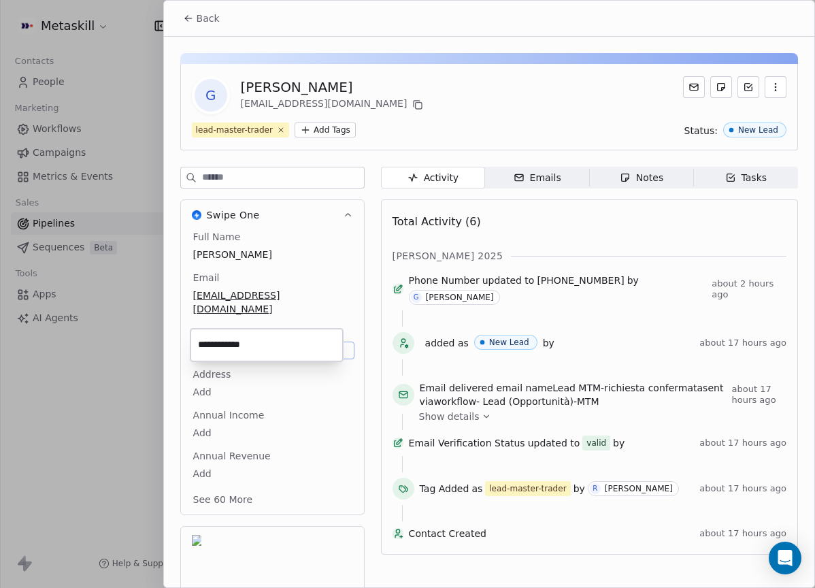
click at [229, 343] on input "**********" at bounding box center [266, 344] width 147 height 27
click at [401, 105] on html "Metaskill Contacts People Marketing Workflows Campaigns Metrics & Events Sales …" at bounding box center [407, 294] width 815 height 588
click at [678, 183] on span "Notes Notes" at bounding box center [641, 178] width 104 height 22
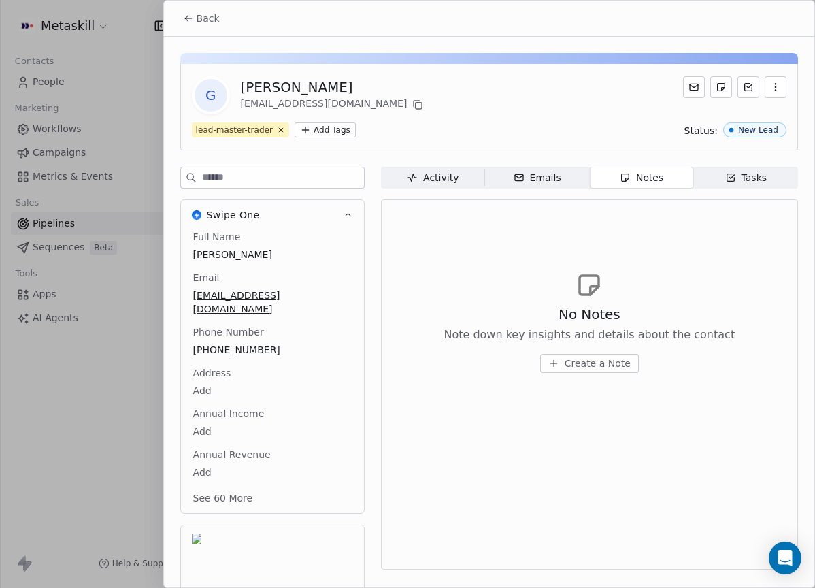
click at [410, 105] on button at bounding box center [418, 105] width 16 height 16
click at [214, 18] on span "Back" at bounding box center [208, 19] width 23 height 14
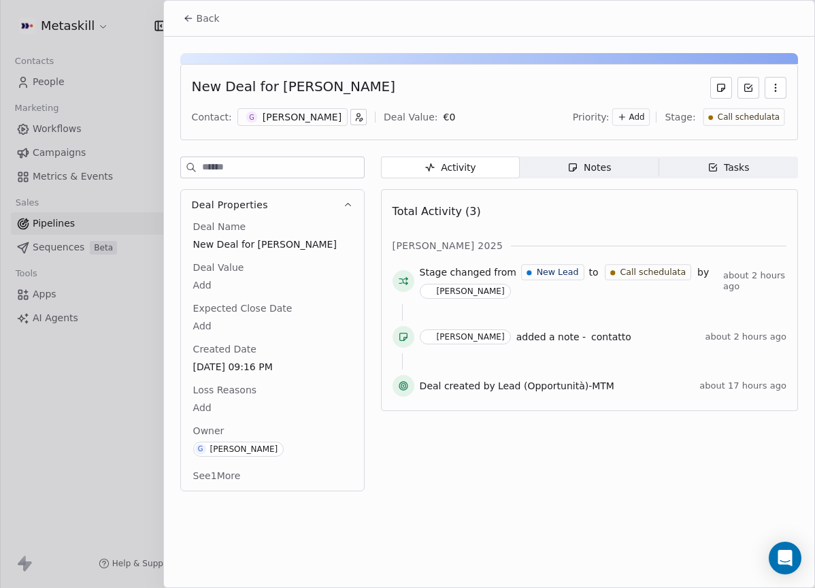
click at [570, 172] on icon "button" at bounding box center [572, 167] width 11 height 11
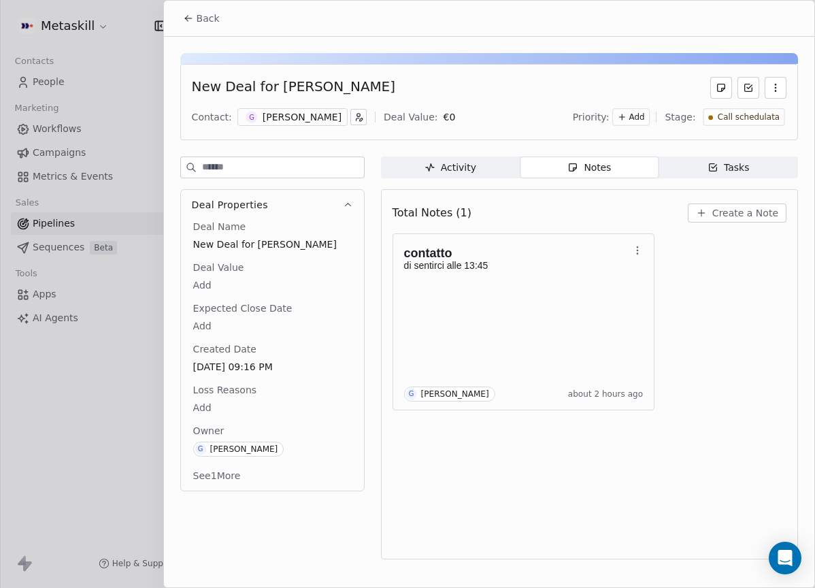
click at [301, 122] on div "[PERSON_NAME]" at bounding box center [302, 117] width 79 height 14
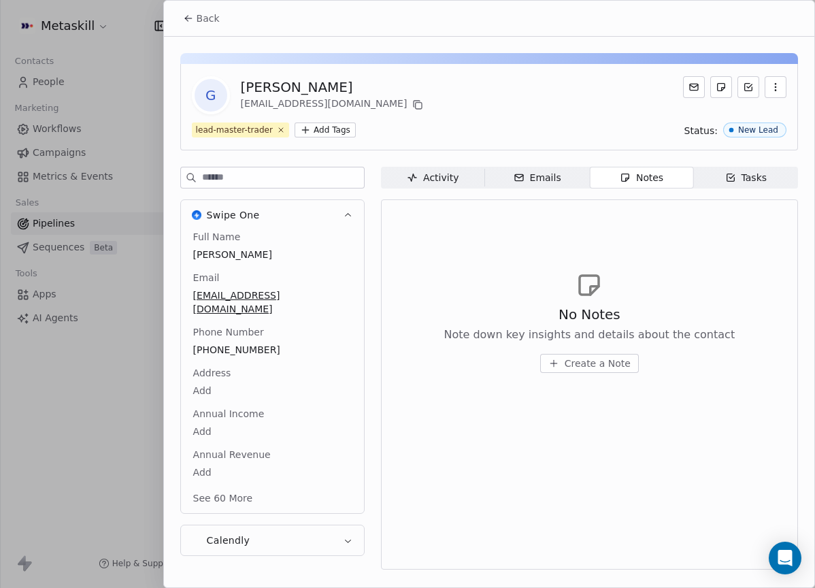
click at [340, 101] on div "[EMAIL_ADDRESS][DOMAIN_NAME]" at bounding box center [334, 105] width 186 height 16
click at [412, 104] on icon at bounding box center [417, 104] width 11 height 11
click at [197, 15] on span "Back" at bounding box center [208, 19] width 23 height 14
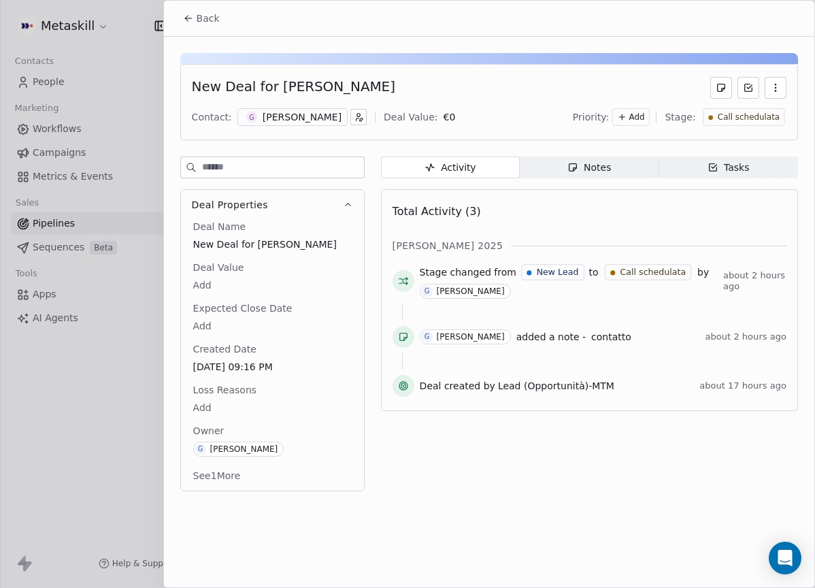
click at [582, 167] on div "Notes" at bounding box center [589, 168] width 44 height 14
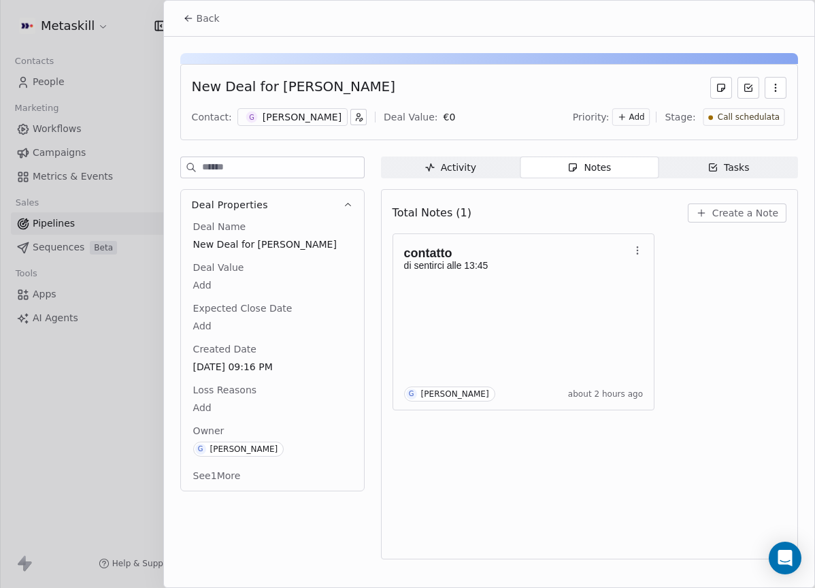
click at [757, 217] on span "Create a Note" at bounding box center [745, 213] width 66 height 14
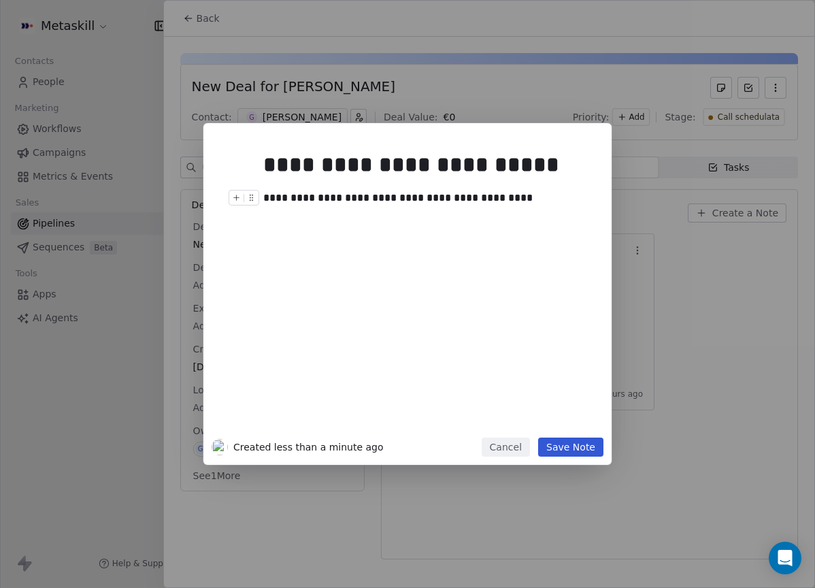
click at [445, 198] on div "**********" at bounding box center [422, 198] width 319 height 16
click at [512, 205] on div "**********" at bounding box center [427, 288] width 329 height 290
click at [582, 449] on button "Save Note" at bounding box center [570, 446] width 65 height 19
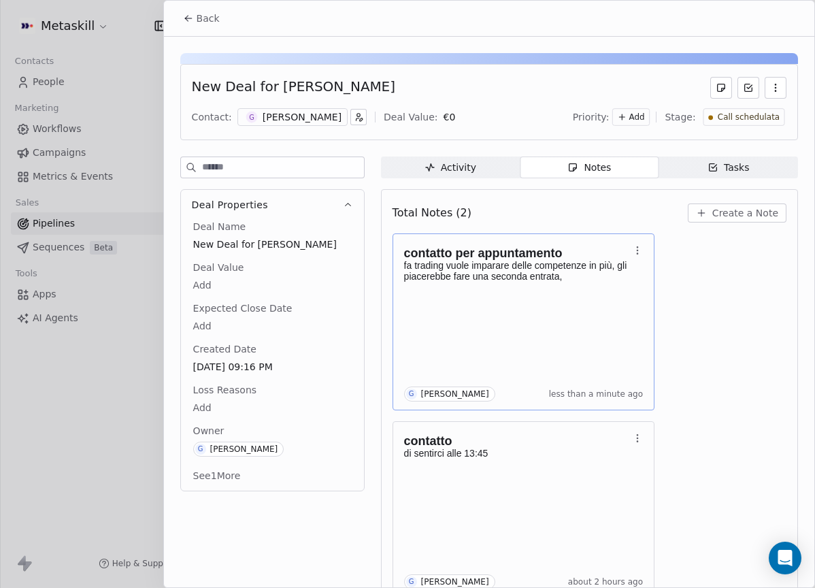
click at [636, 251] on icon "button" at bounding box center [637, 250] width 11 height 11
click at [634, 322] on div "contatto per appuntamento fa trading vuole imparare delle competenze in più, gl…" at bounding box center [523, 321] width 239 height 159
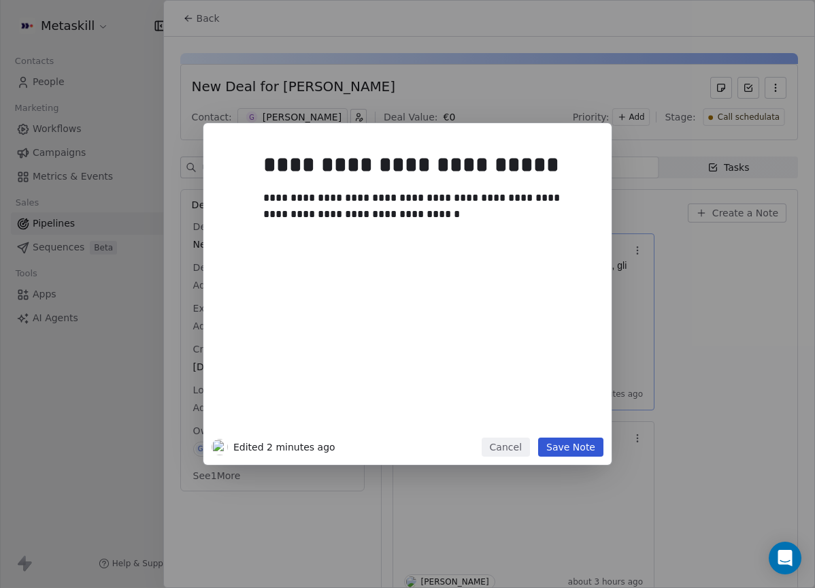
click at [623, 320] on div "**********" at bounding box center [407, 294] width 815 height 342
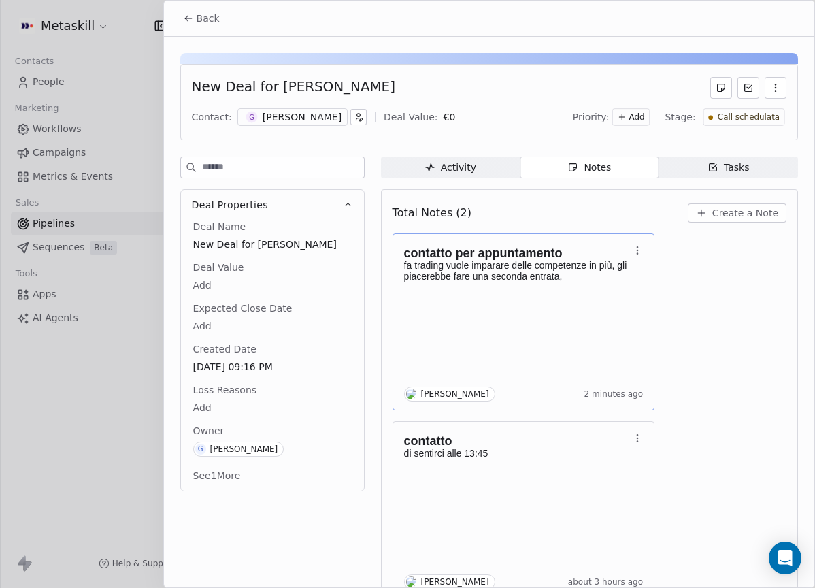
click at [602, 314] on body "Metaskill Contacts People Marketing Workflows Campaigns Metrics & Events Sales …" at bounding box center [407, 294] width 815 height 588
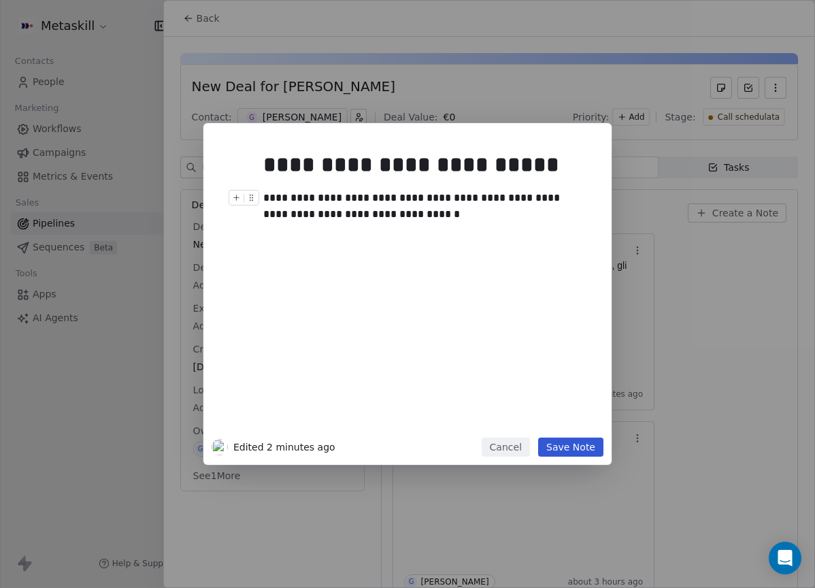
click at [442, 214] on div "**********" at bounding box center [422, 206] width 319 height 33
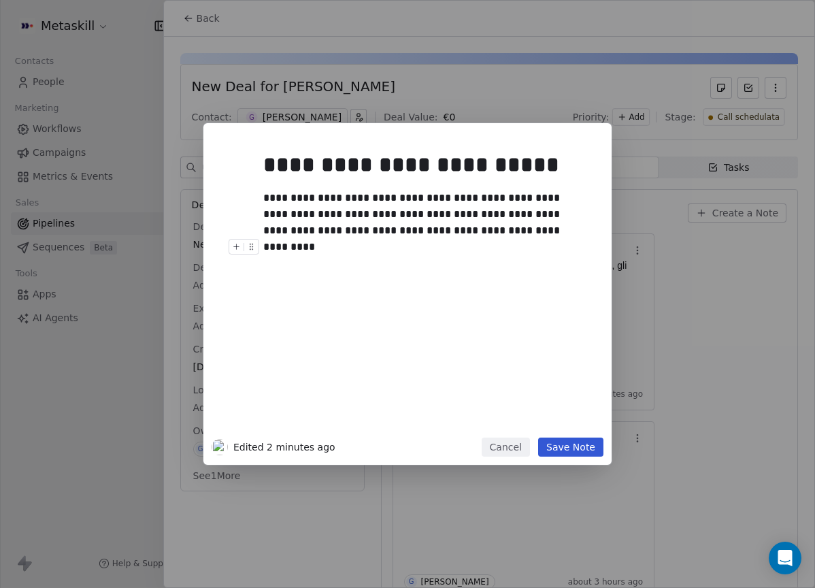
drag, startPoint x: 569, startPoint y: 431, endPoint x: 580, endPoint y: 440, distance: 13.6
click at [570, 433] on div "**********" at bounding box center [423, 284] width 337 height 306
click at [578, 445] on button "Save Note" at bounding box center [570, 446] width 65 height 19
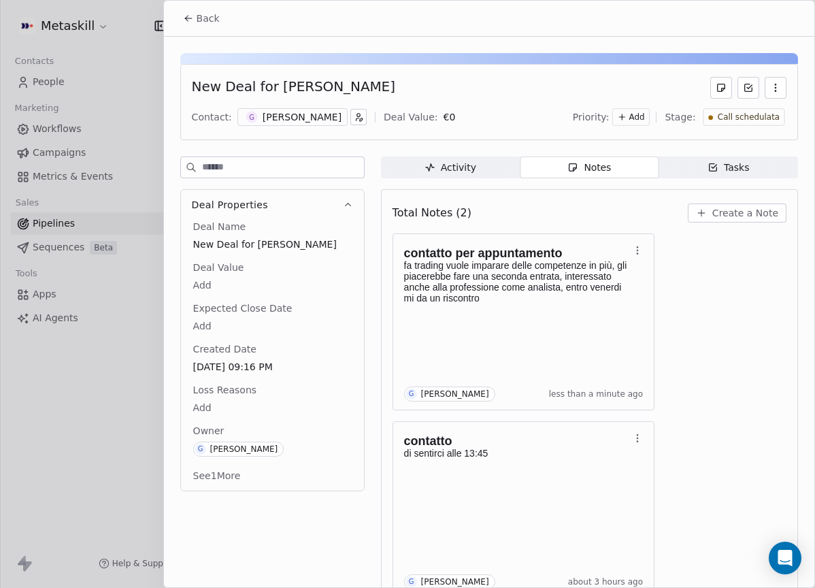
drag, startPoint x: 759, startPoint y: 110, endPoint x: 764, endPoint y: 116, distance: 8.2
click at [759, 109] on div "Call schedulata" at bounding box center [744, 117] width 82 height 18
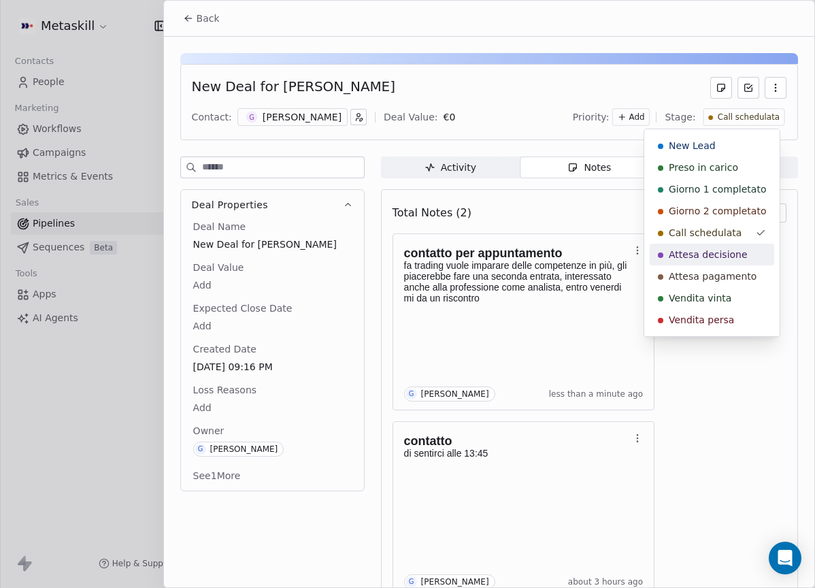
click at [729, 250] on span "Attesa decisione" at bounding box center [708, 255] width 79 height 14
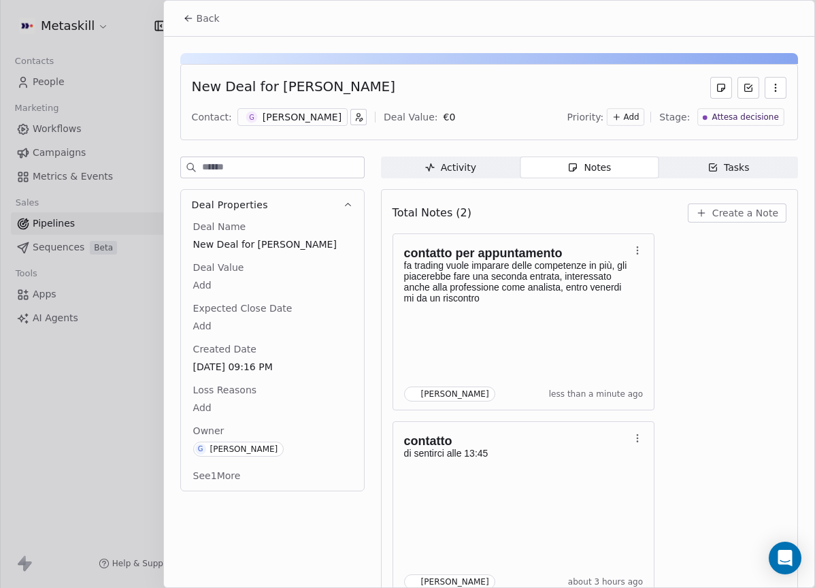
scroll to position [516, 0]
click at [203, 16] on span "Back" at bounding box center [208, 19] width 23 height 14
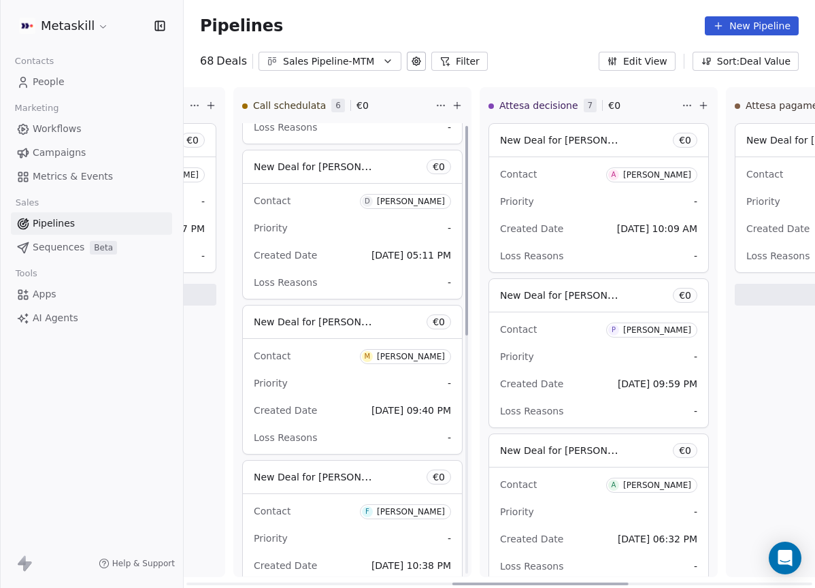
scroll to position [516, 0]
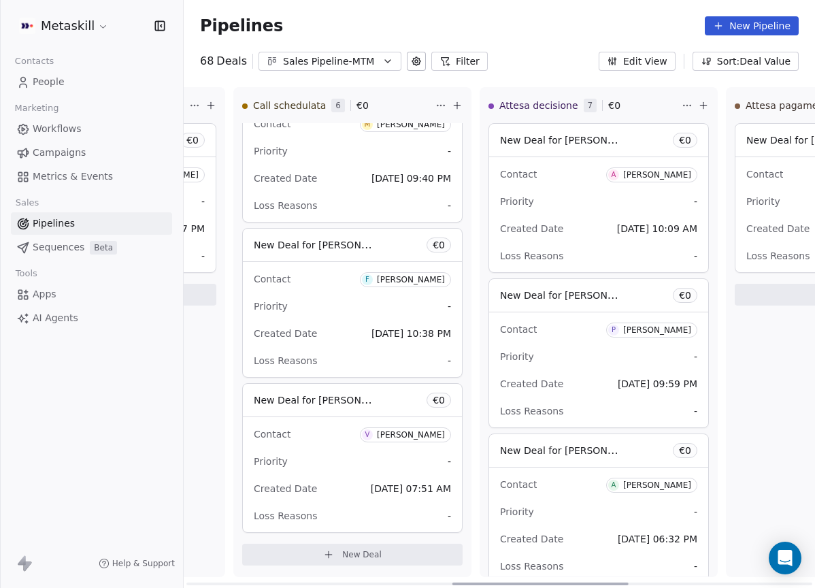
click at [686, 333] on div "[PERSON_NAME]" at bounding box center [657, 330] width 68 height 10
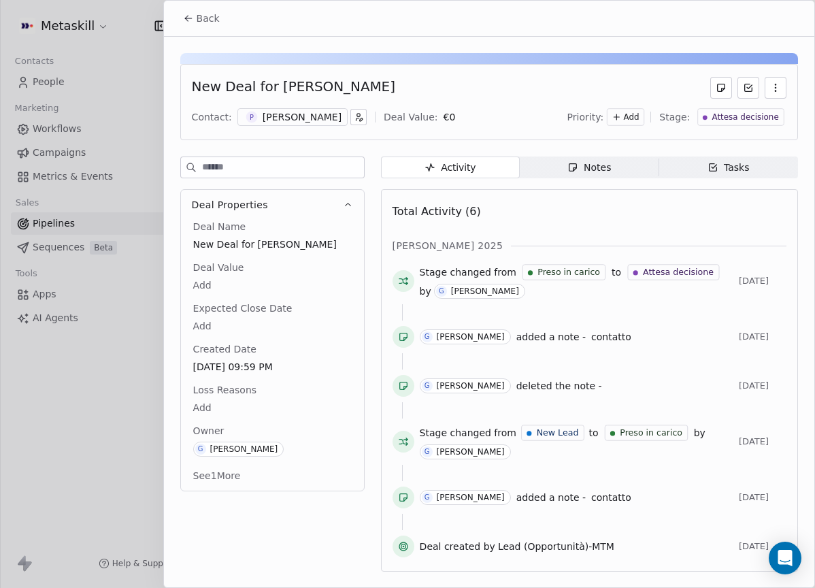
click at [621, 175] on span "Notes Notes" at bounding box center [589, 167] width 139 height 22
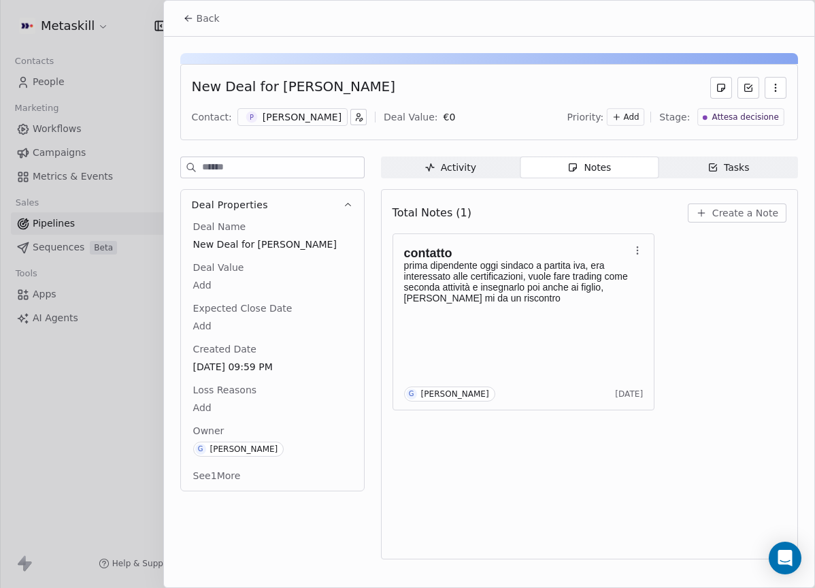
click at [761, 214] on span "Create a Note" at bounding box center [745, 213] width 66 height 14
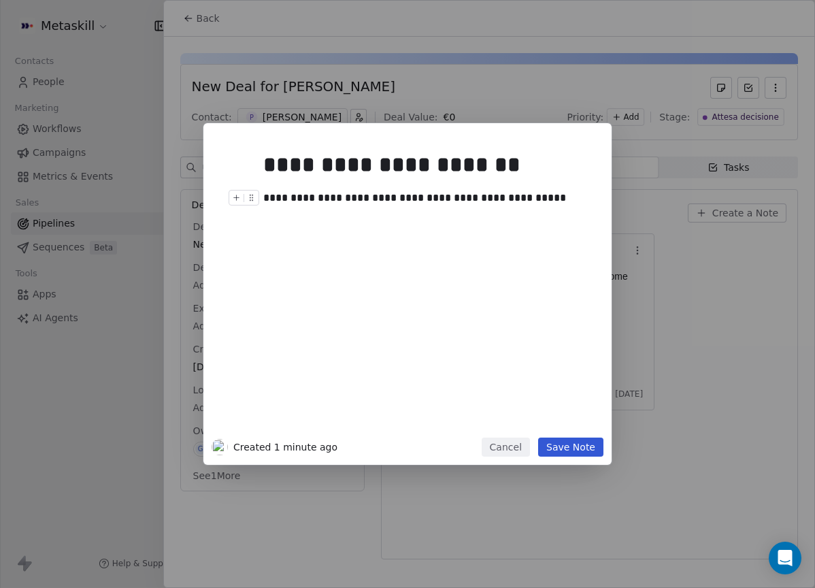
click at [378, 200] on div "**********" at bounding box center [422, 198] width 319 height 16
drag, startPoint x: 370, startPoint y: 196, endPoint x: 390, endPoint y: 219, distance: 30.4
click at [370, 197] on div "**********" at bounding box center [422, 198] width 319 height 16
click at [591, 446] on button "Save Note" at bounding box center [570, 446] width 65 height 19
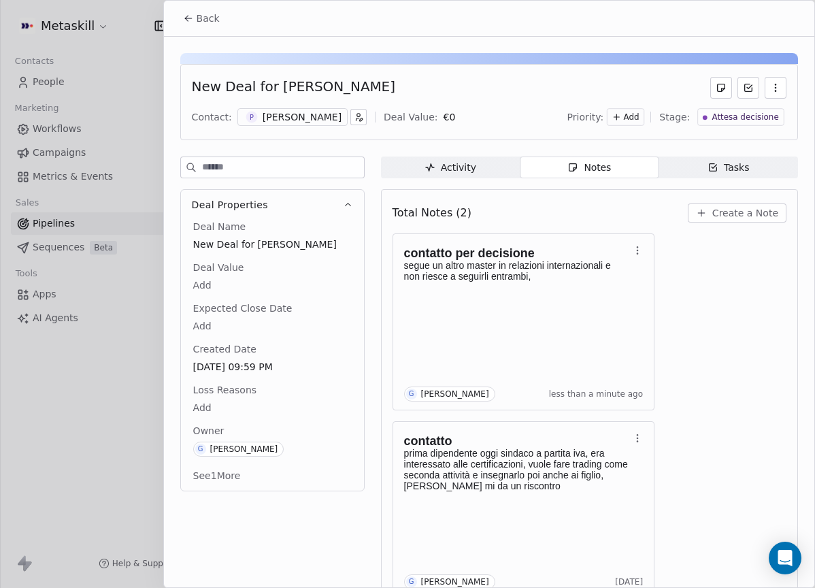
click at [717, 115] on span "Attesa decisione" at bounding box center [745, 118] width 67 height 12
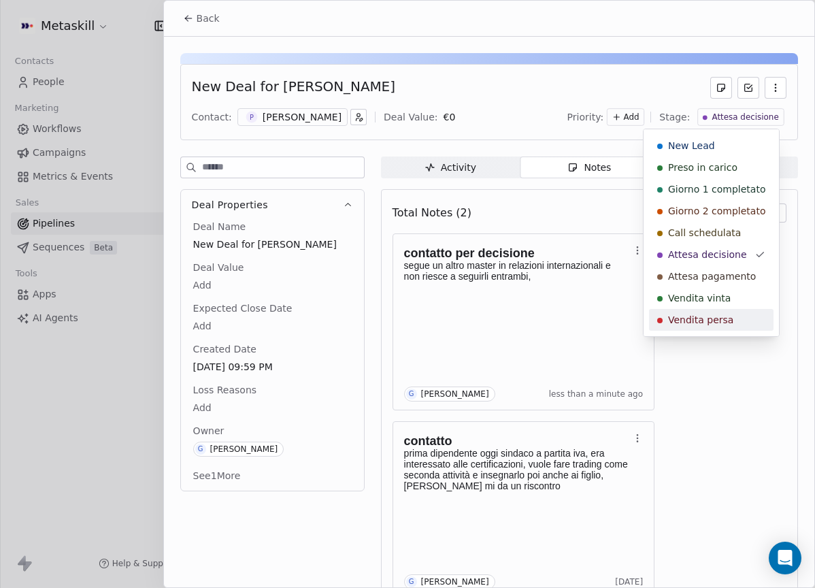
click at [728, 322] on span "Vendita persa" at bounding box center [700, 320] width 65 height 14
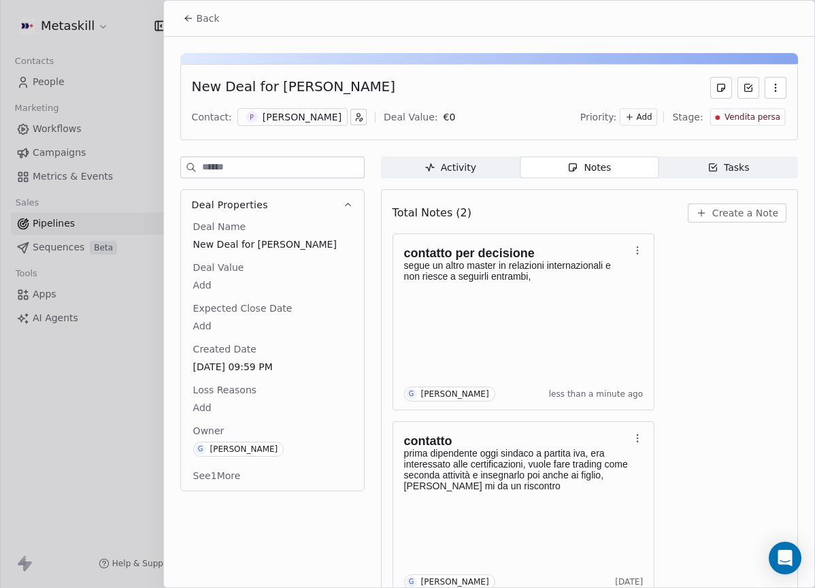
click at [233, 403] on html "Metaskill Contacts People Marketing Workflows Campaigns Metrics & Events Sales …" at bounding box center [407, 294] width 815 height 588
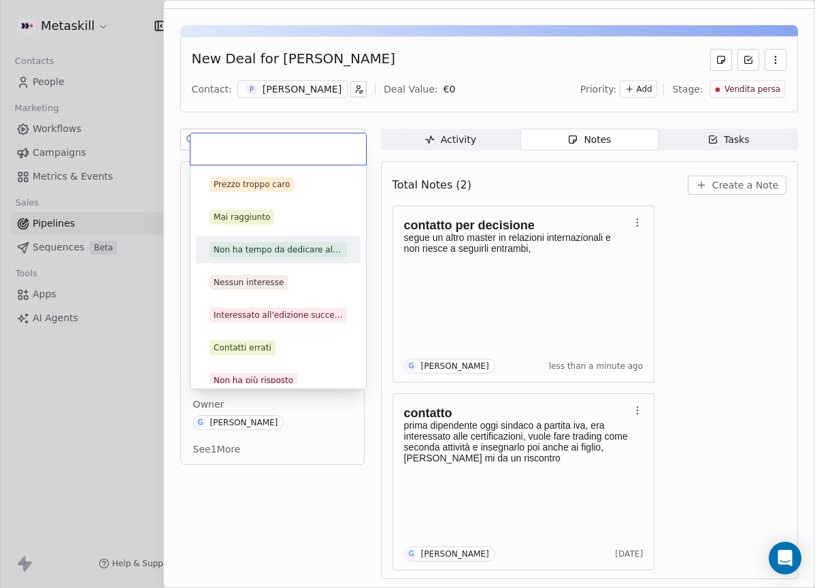
click at [321, 252] on div "Non ha tempo da dedicare al master" at bounding box center [278, 250] width 129 height 12
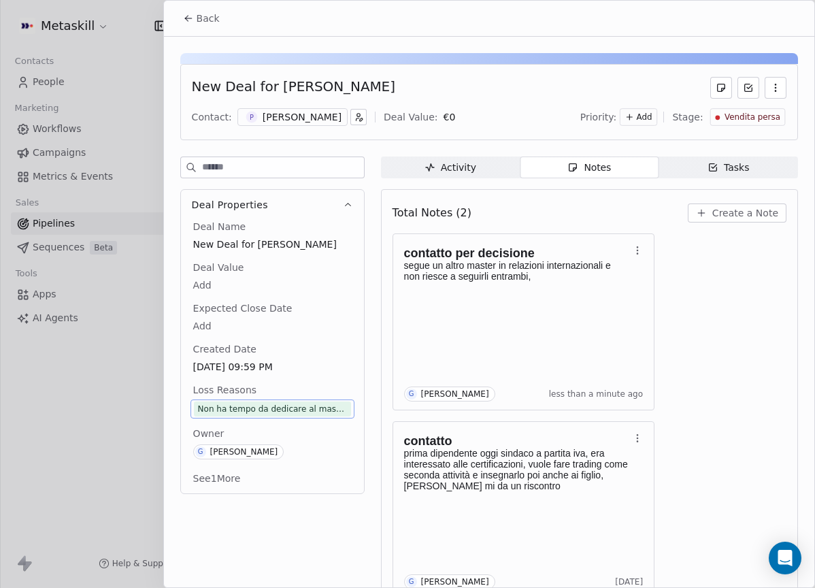
click at [308, 410] on div "Non ha tempo da dedicare al master" at bounding box center [272, 409] width 149 height 14
click at [312, 412] on div "Non ha tempo da dedicare al master" at bounding box center [272, 409] width 149 height 14
click at [311, 413] on div "Non ha tempo da dedicare al master" at bounding box center [272, 409] width 149 height 14
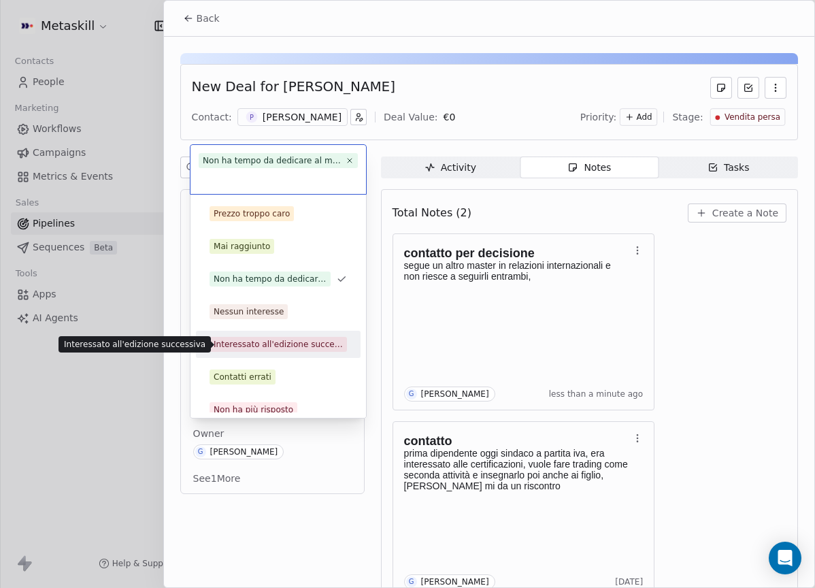
click at [275, 346] on div "Interessato all'edizione successiva" at bounding box center [278, 344] width 129 height 12
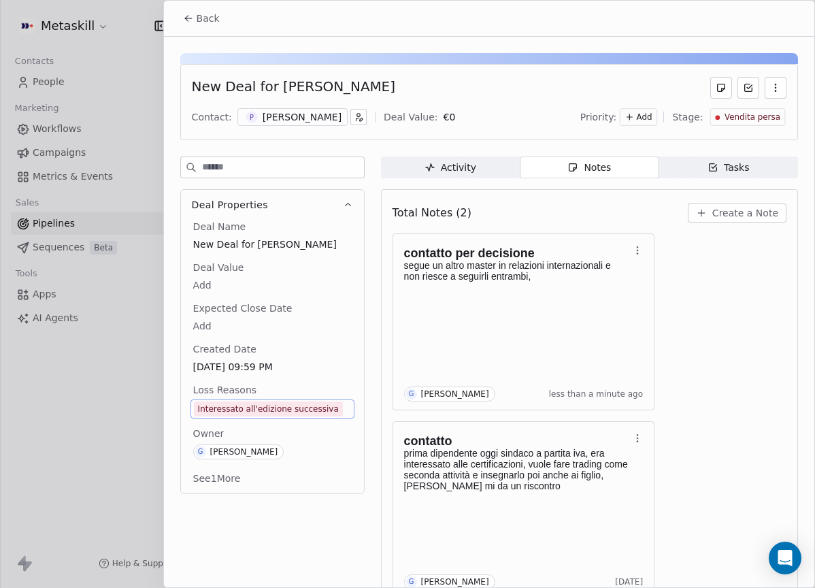
click at [220, 22] on button "Back" at bounding box center [201, 18] width 53 height 24
